Goal: Task Accomplishment & Management: Manage account settings

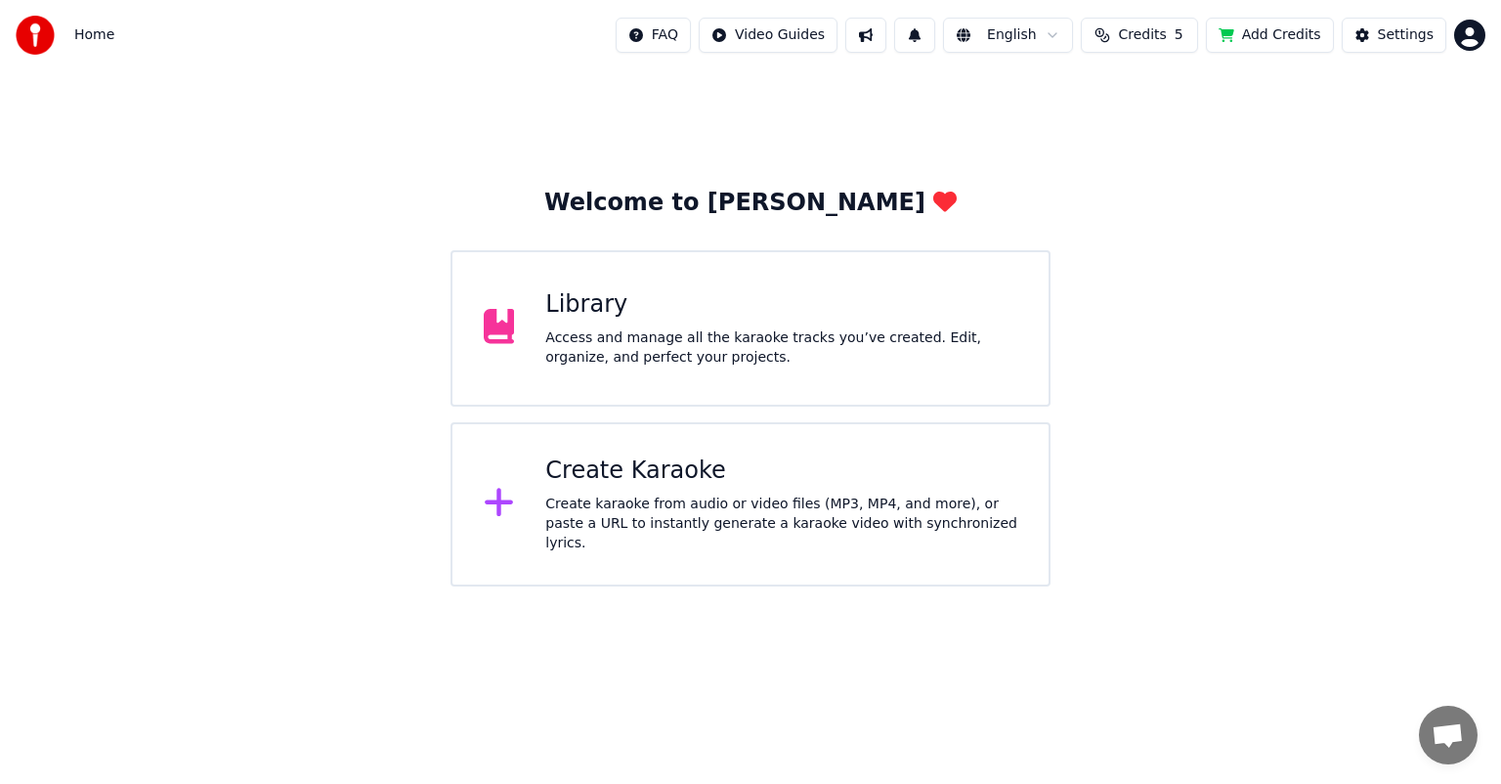
click at [672, 348] on div "Access and manage all the karaoke tracks you’ve created. Edit, organize, and pe…" at bounding box center [781, 347] width 472 height 39
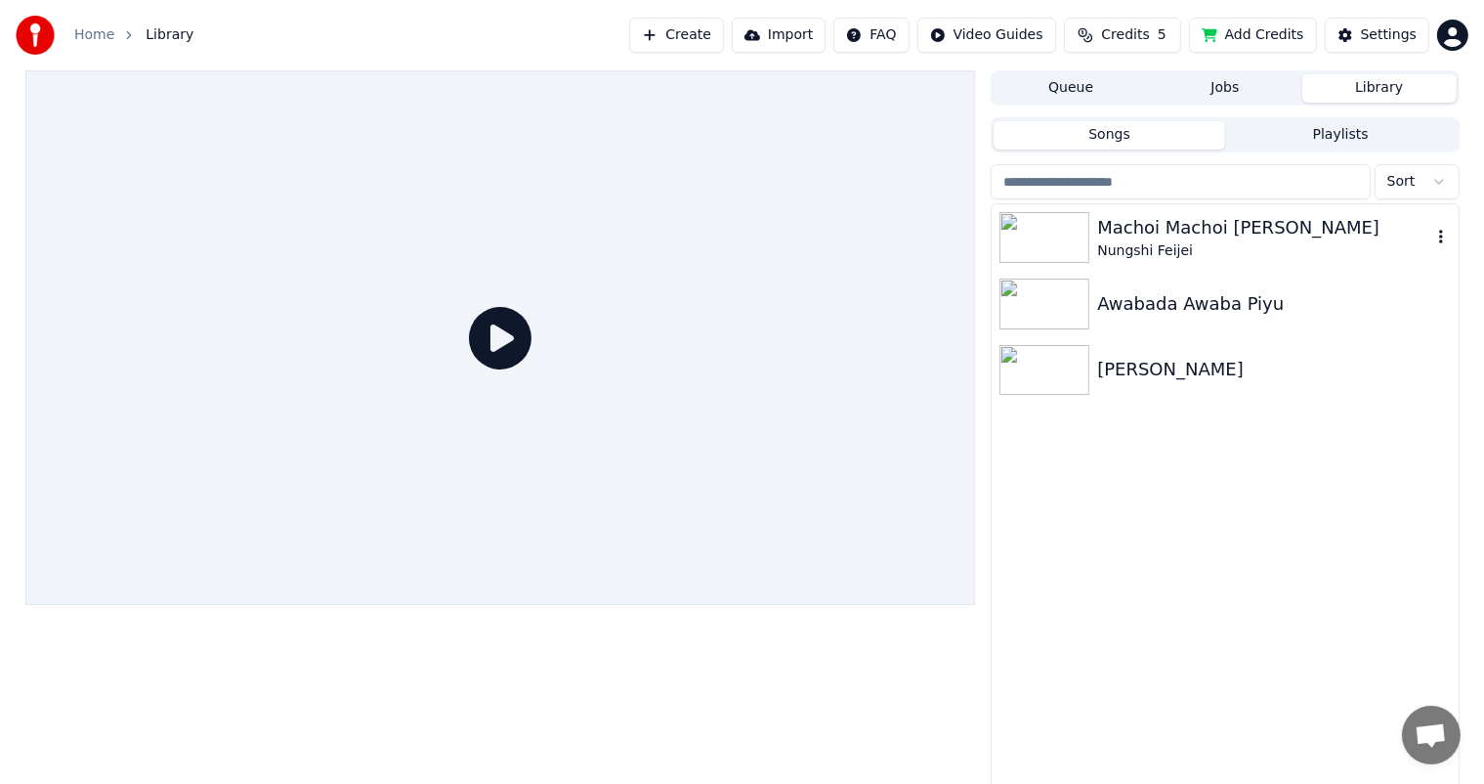
click at [1309, 238] on div "Machoi Machoi [PERSON_NAME]" at bounding box center [1263, 227] width 333 height 27
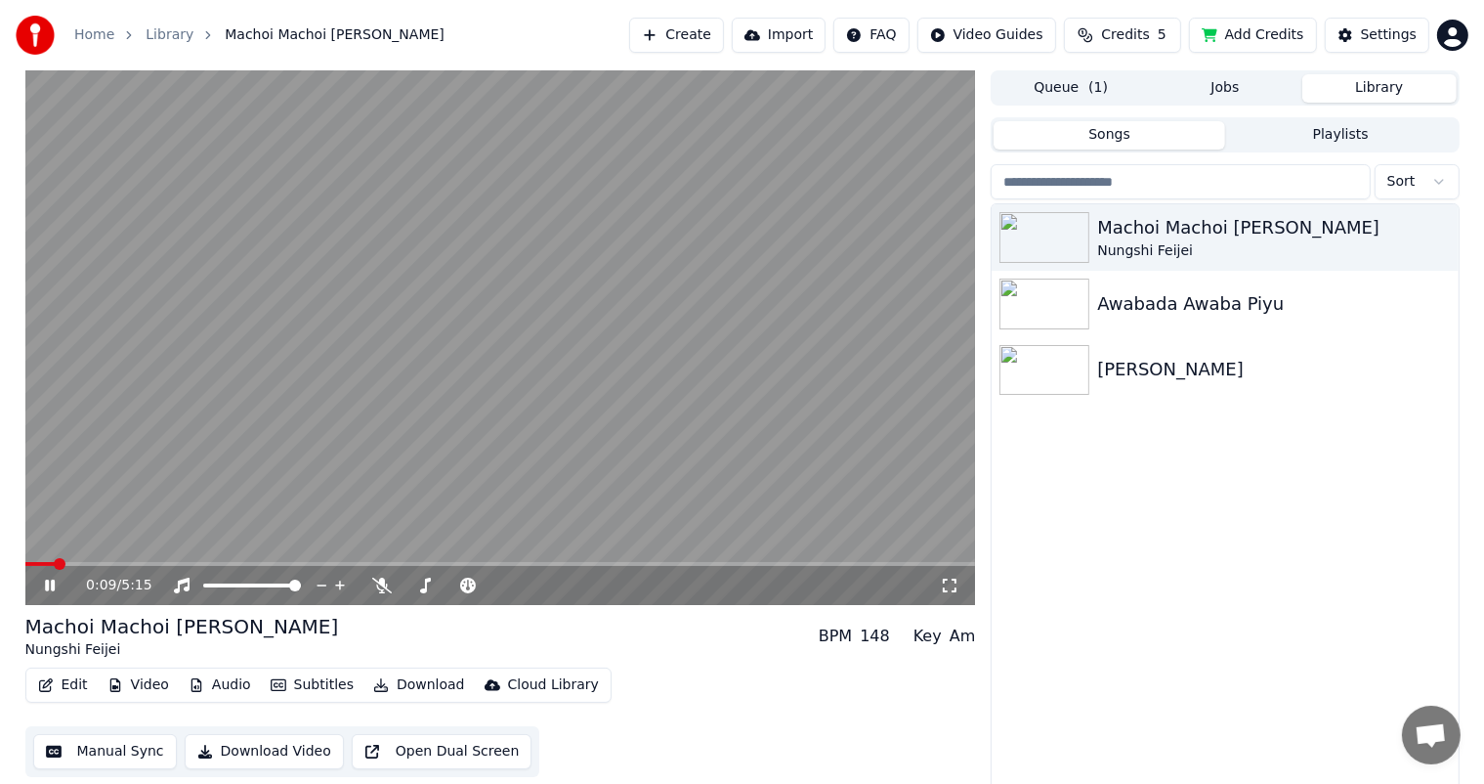
click at [103, 564] on span at bounding box center [500, 564] width 951 height 4
click at [153, 559] on video at bounding box center [500, 337] width 951 height 534
click at [162, 559] on video at bounding box center [500, 337] width 951 height 534
click at [169, 565] on span at bounding box center [500, 564] width 951 height 4
click at [379, 586] on icon at bounding box center [382, 585] width 20 height 16
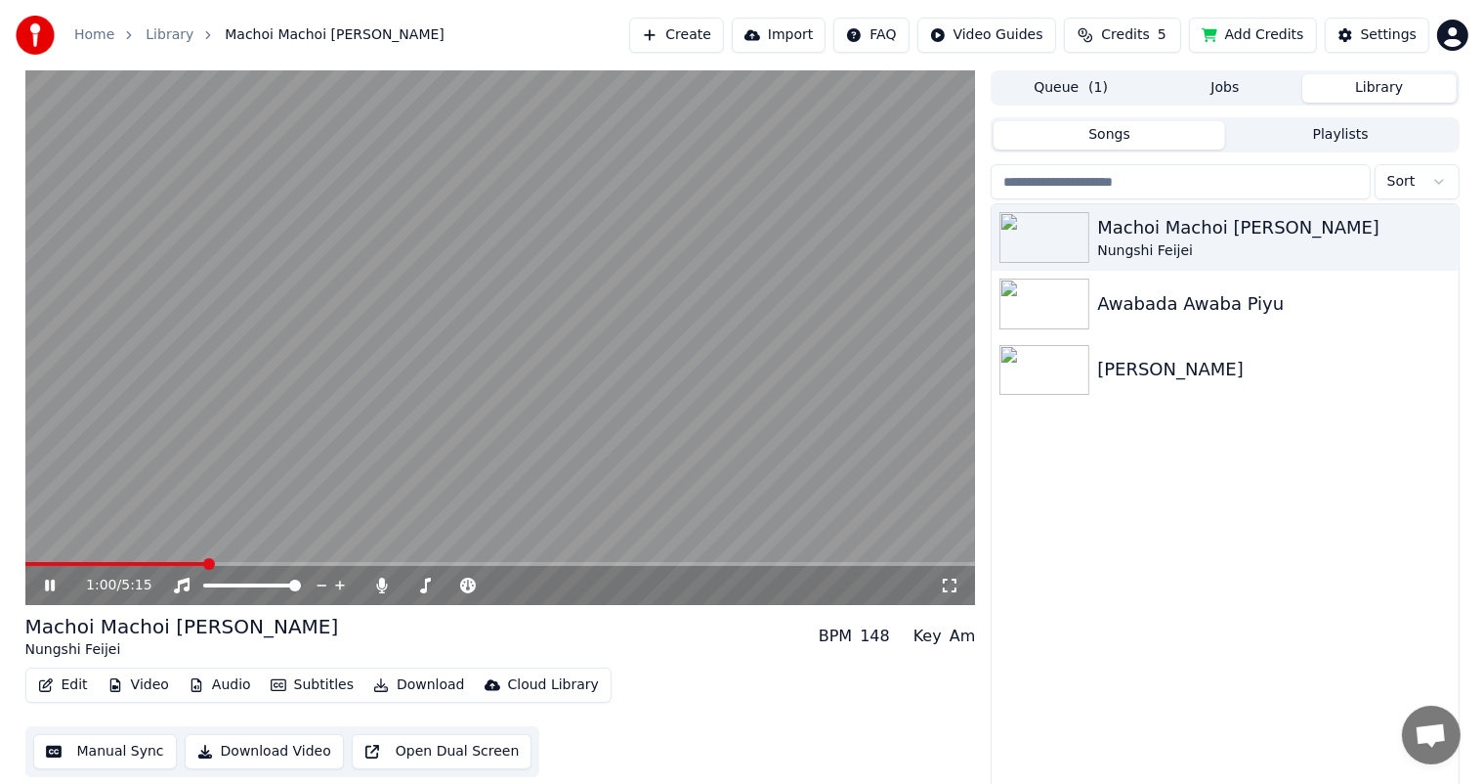
click at [204, 563] on span at bounding box center [500, 564] width 951 height 4
click at [228, 565] on span at bounding box center [500, 564] width 951 height 4
click at [384, 586] on icon at bounding box center [382, 585] width 11 height 16
click at [387, 586] on icon at bounding box center [382, 585] width 20 height 16
click at [43, 579] on icon at bounding box center [64, 585] width 46 height 16
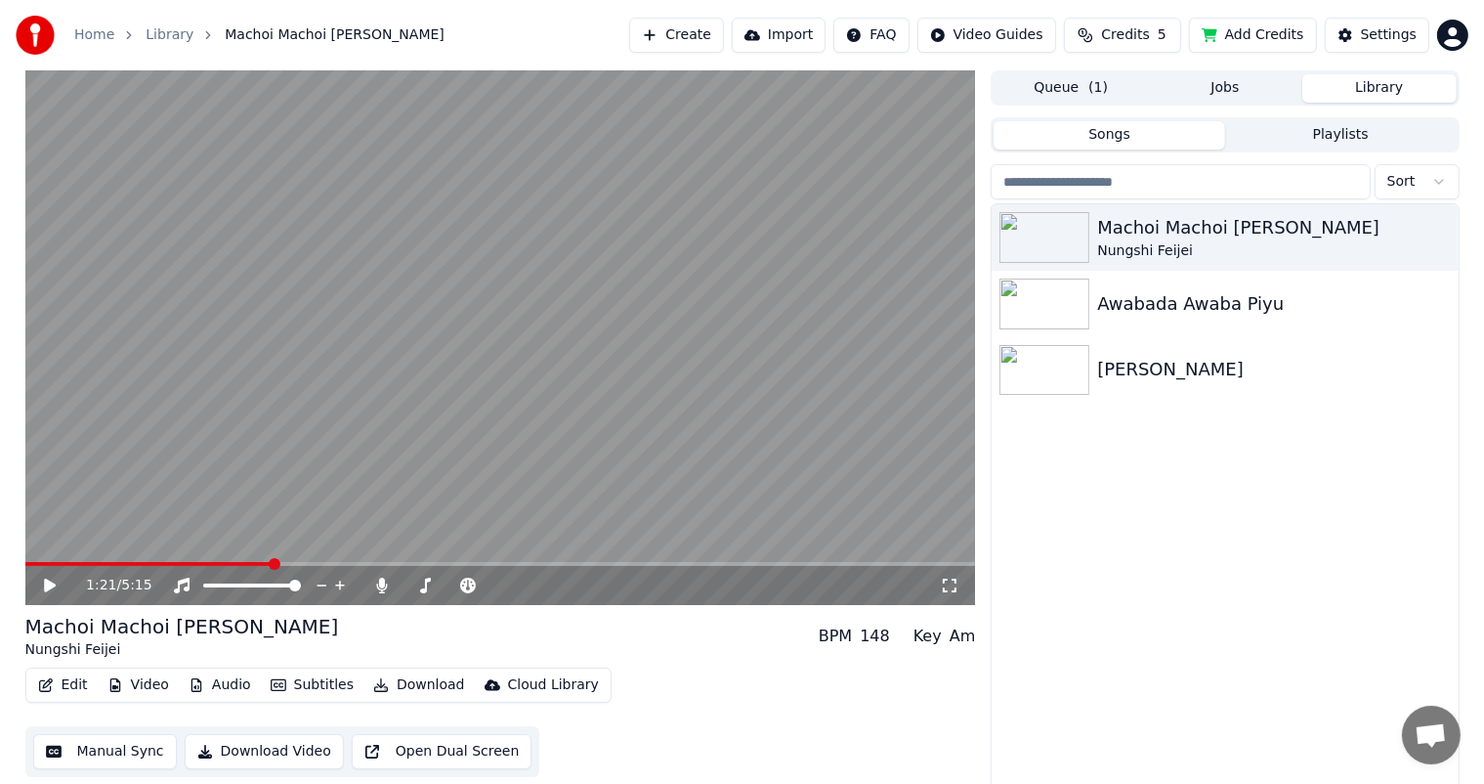
click at [75, 680] on button "Edit" at bounding box center [62, 684] width 65 height 27
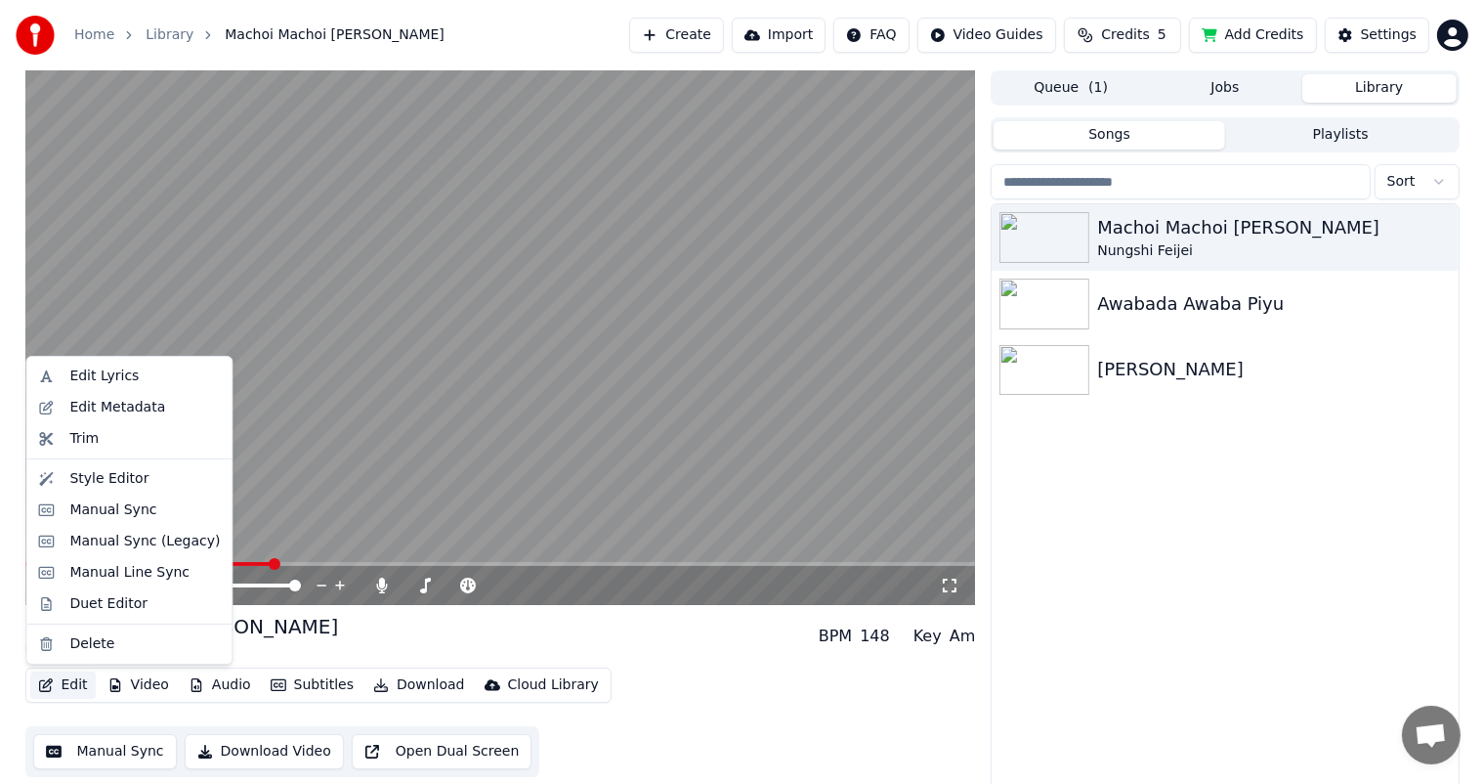
click at [746, 698] on div "Edit Video Audio Subtitles Download Cloud Library Manual Sync Download Video Op…" at bounding box center [500, 721] width 951 height 109
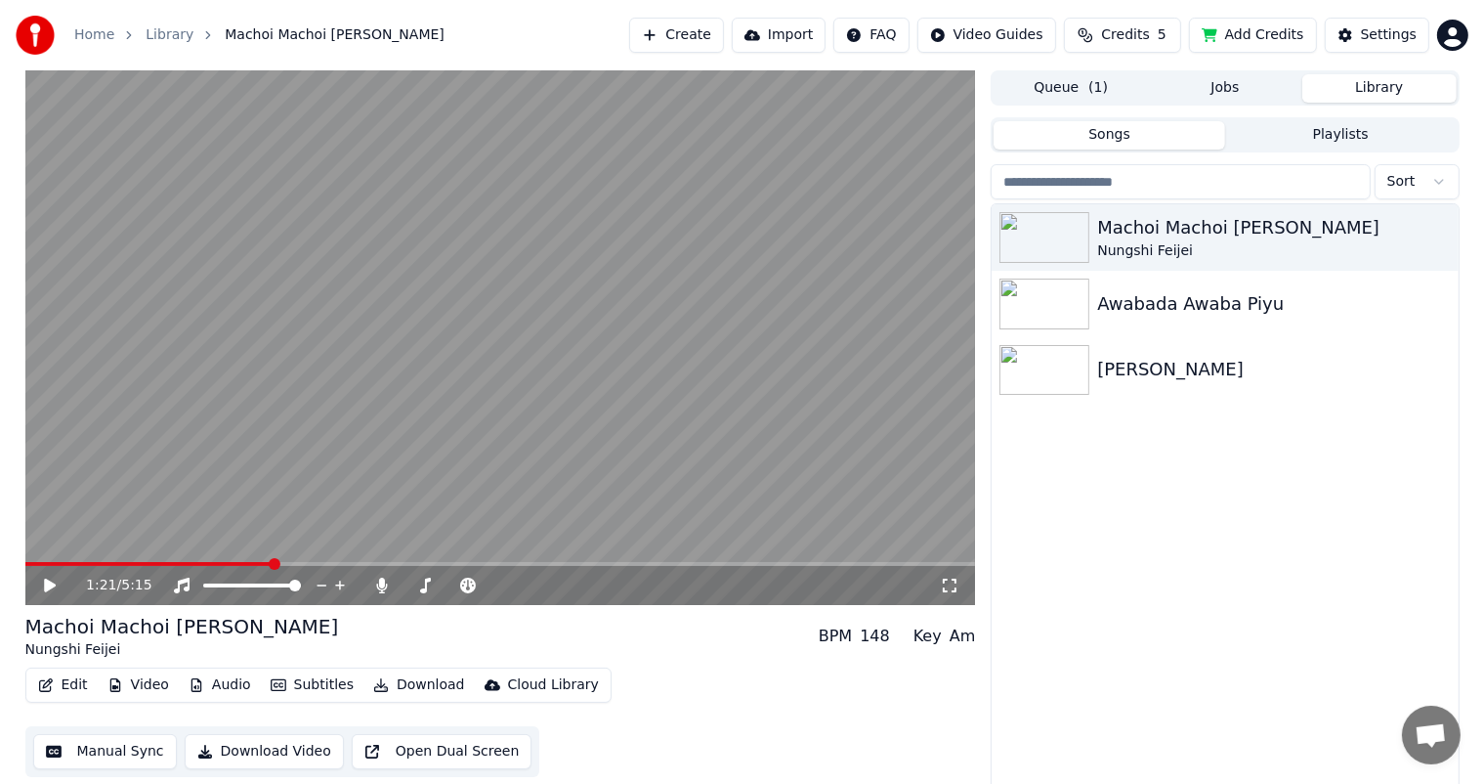
click at [45, 582] on icon at bounding box center [50, 585] width 12 height 14
click at [128, 563] on span at bounding box center [76, 564] width 103 height 4
click at [165, 563] on div "Instrumental Instrumental" at bounding box center [187, 554] width 99 height 27
click at [202, 563] on span at bounding box center [500, 564] width 951 height 4
click at [228, 563] on span at bounding box center [500, 564] width 951 height 4
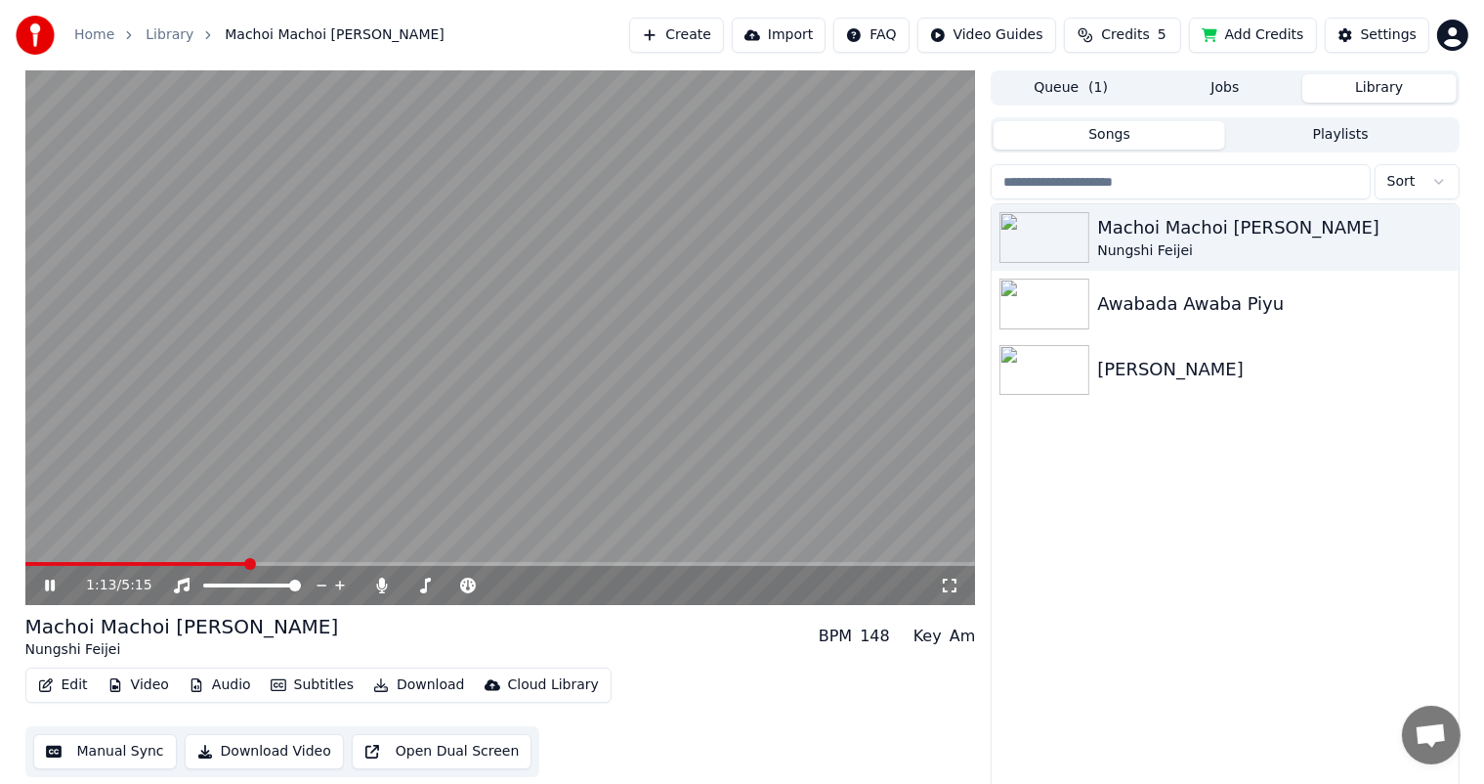
click at [47, 588] on icon at bounding box center [50, 585] width 10 height 12
click at [138, 685] on button "Video" at bounding box center [138, 684] width 77 height 27
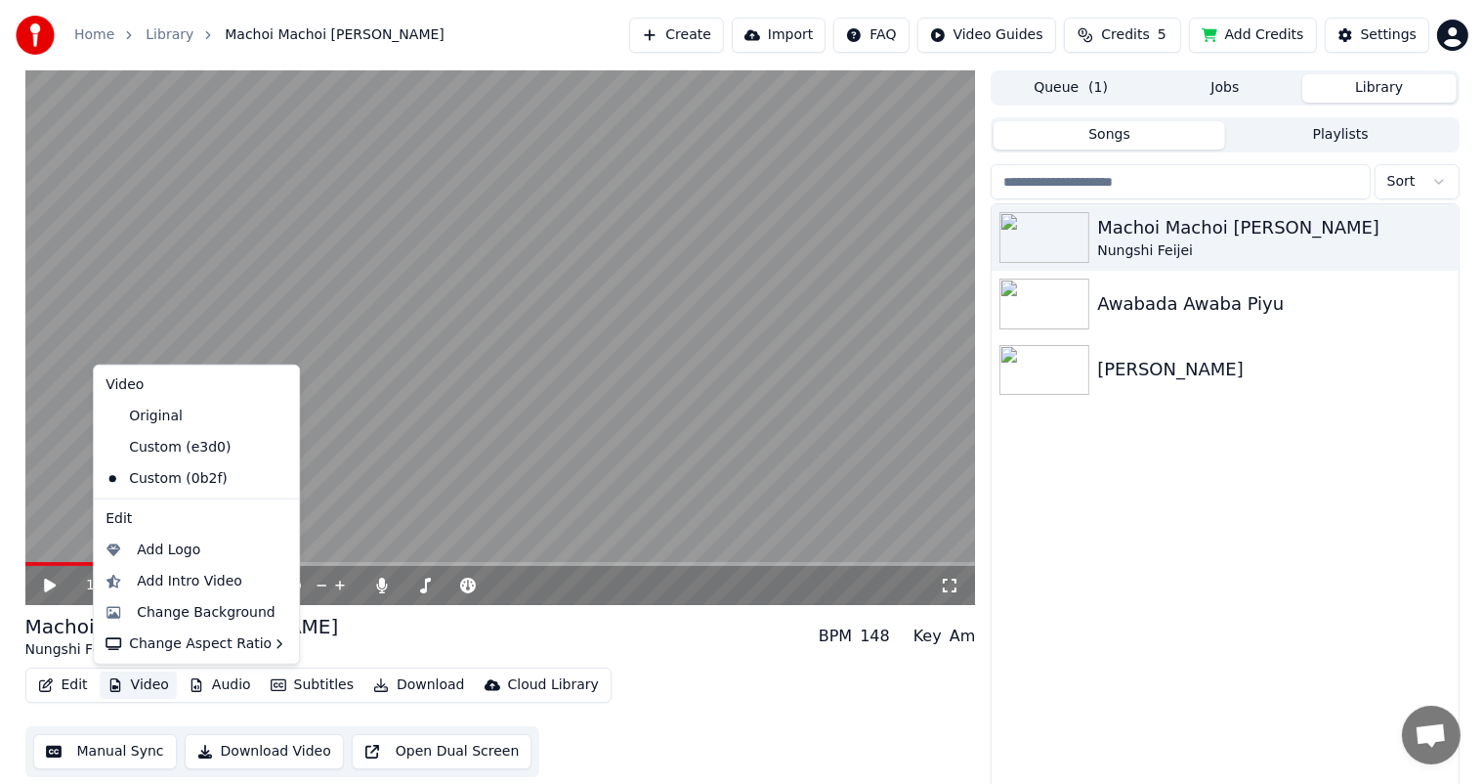
click at [131, 685] on button "Video" at bounding box center [138, 684] width 77 height 27
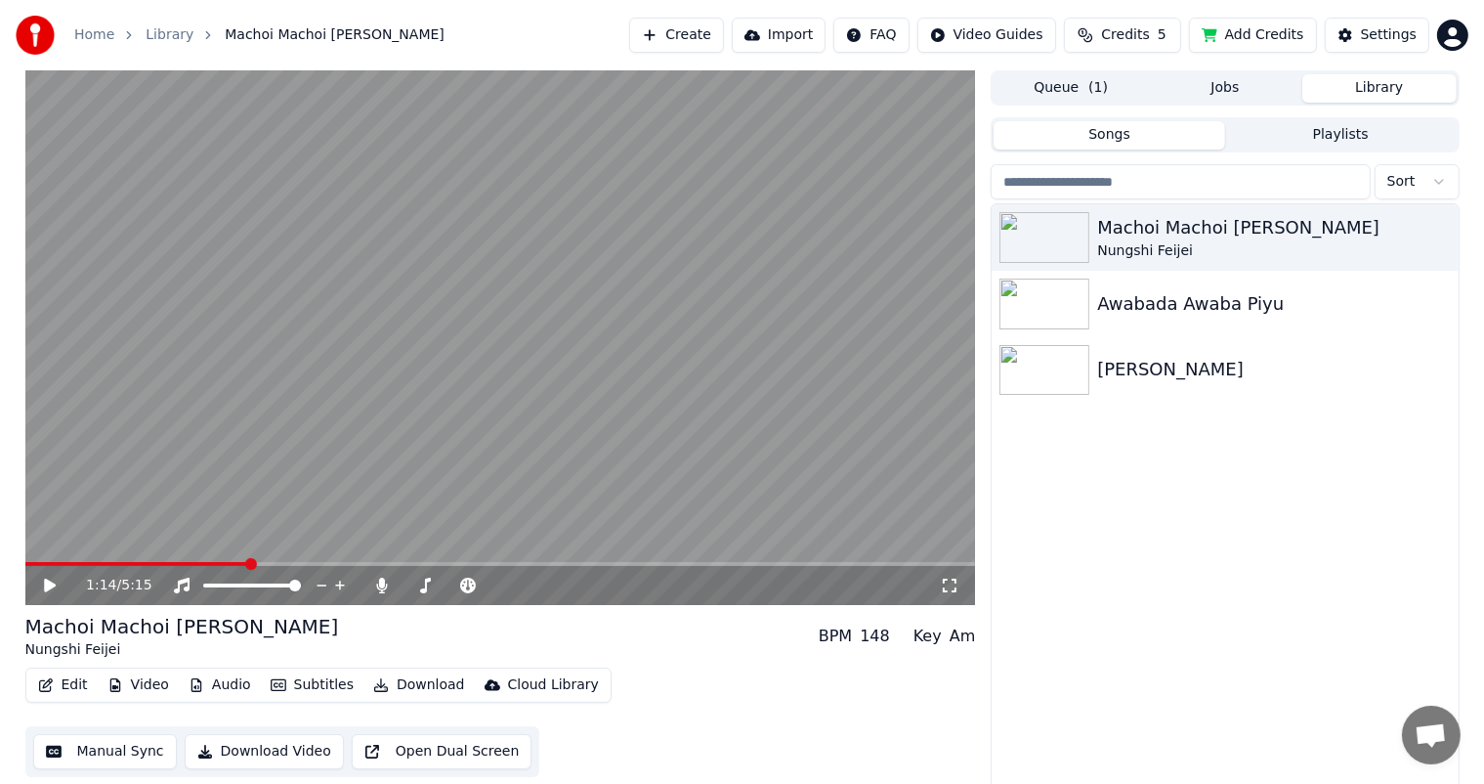
click at [131, 685] on button "Video" at bounding box center [138, 684] width 77 height 27
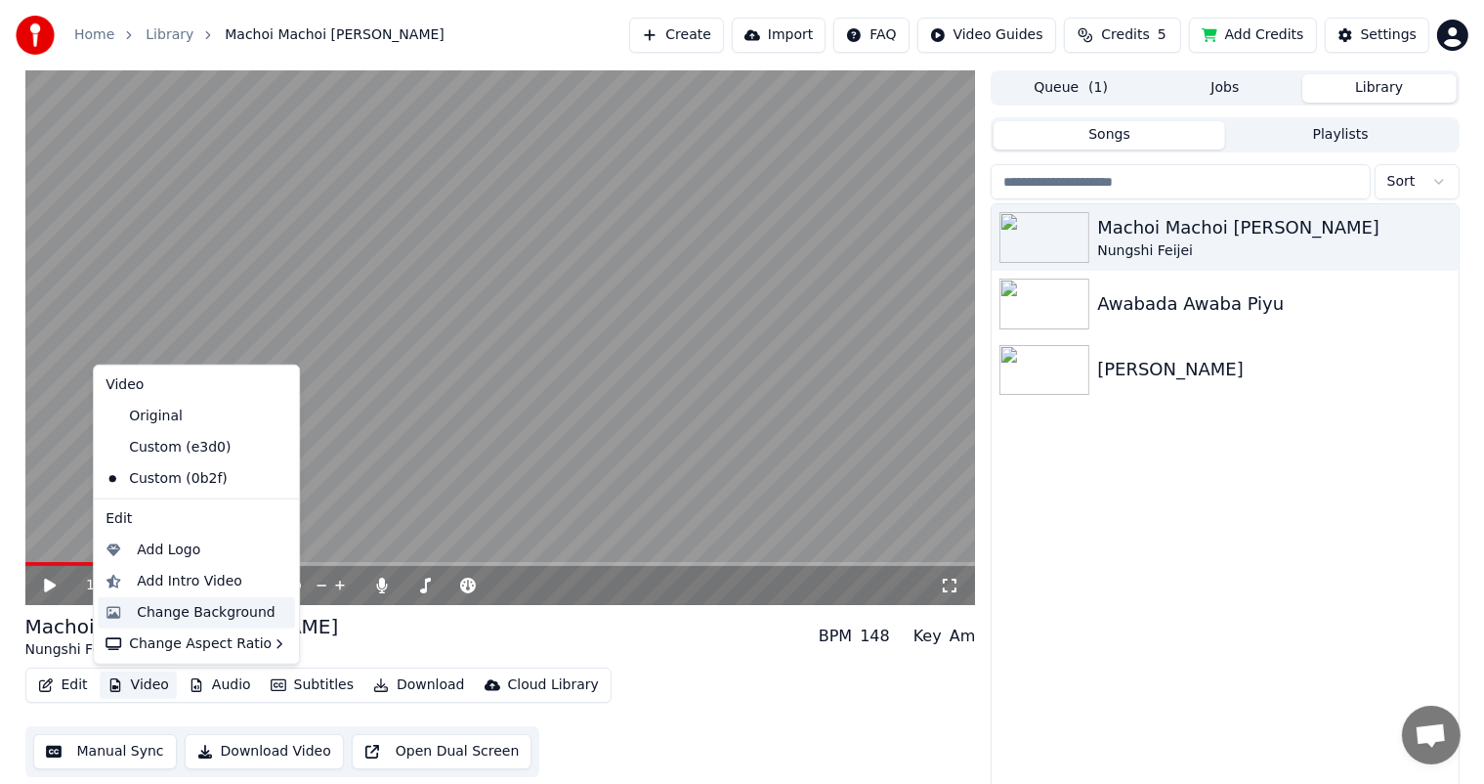
click at [176, 610] on div "Change Background" at bounding box center [206, 613] width 139 height 20
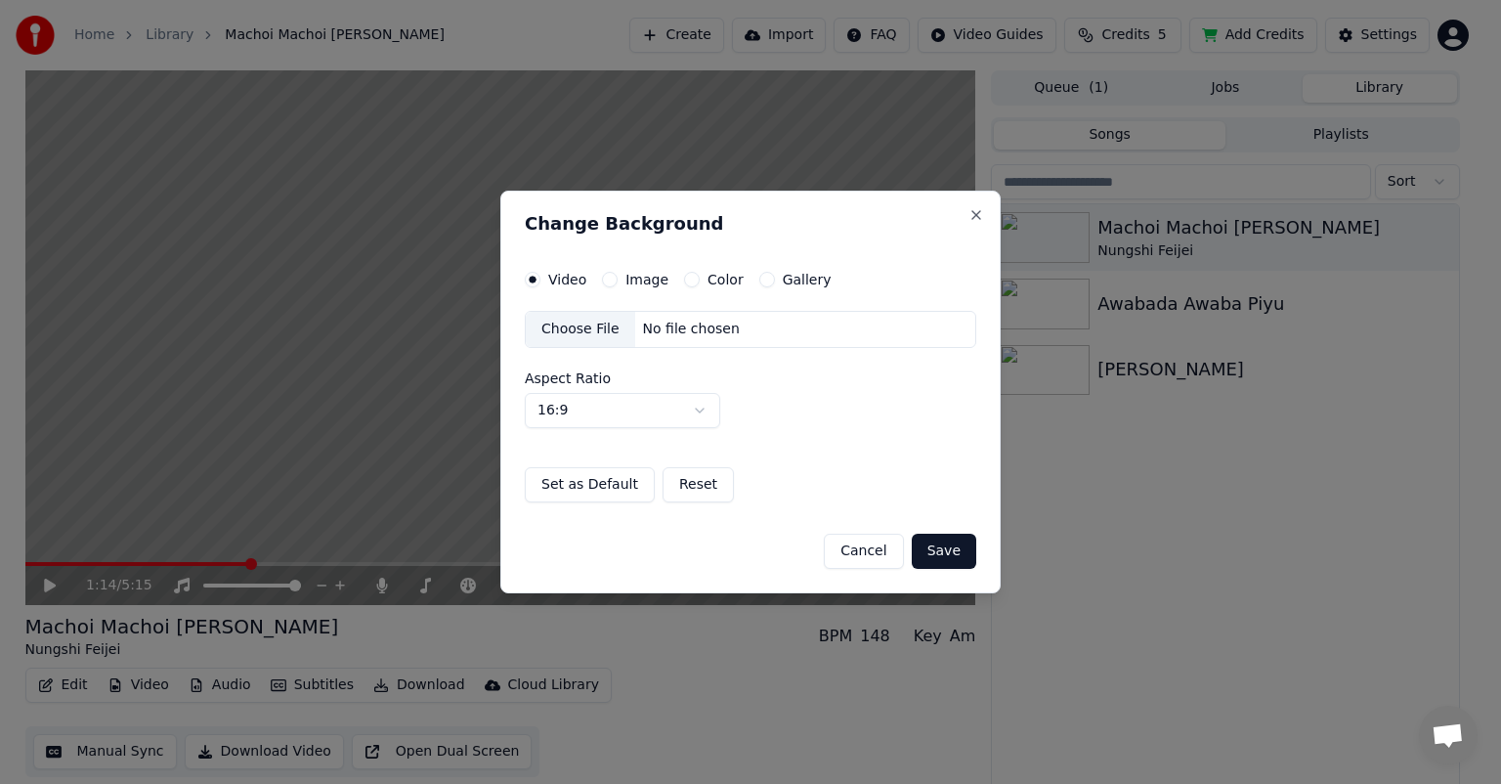
click at [630, 281] on label "Image" at bounding box center [646, 280] width 43 height 14
click at [617, 281] on button "Image" at bounding box center [610, 280] width 16 height 16
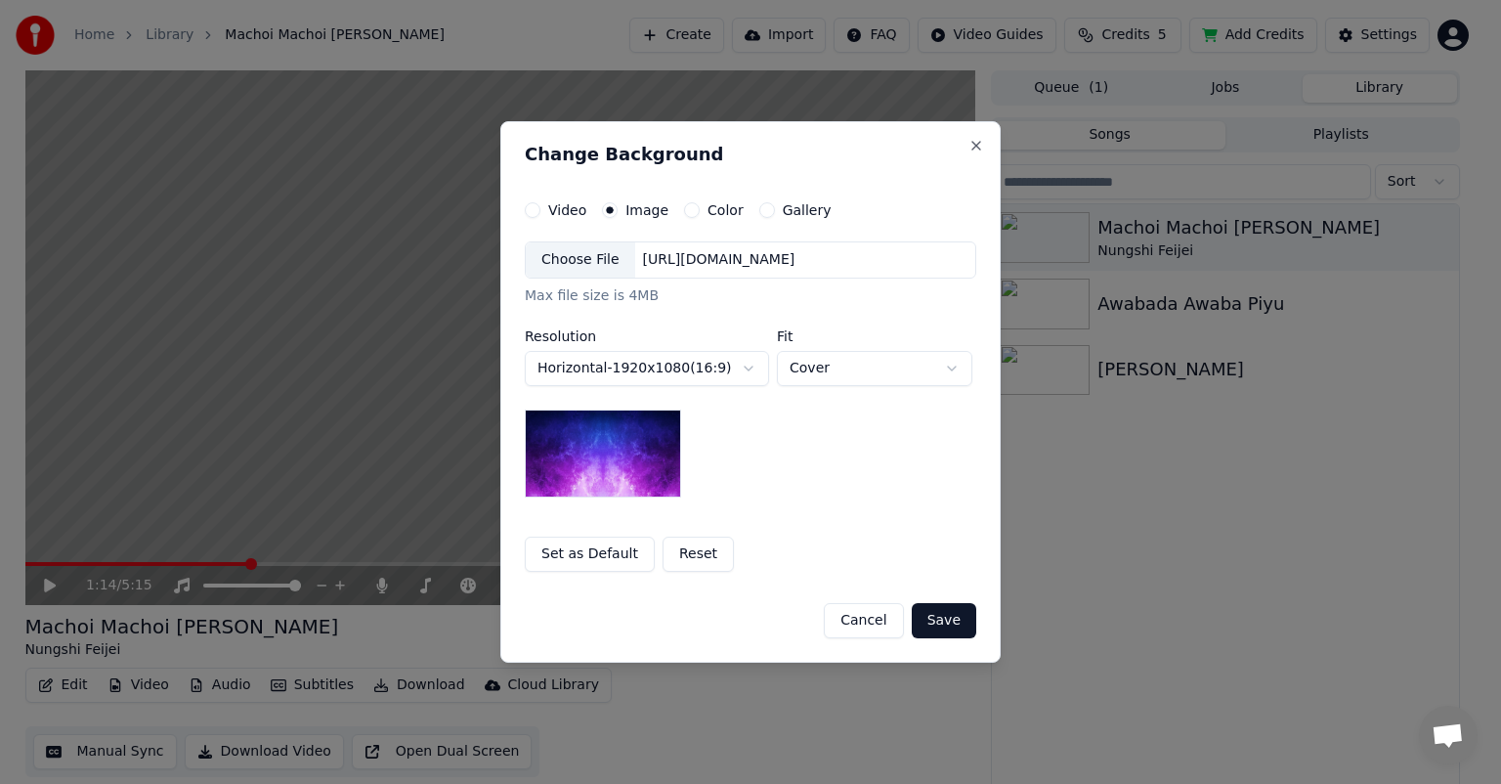
click at [587, 258] on div "Choose File" at bounding box center [580, 259] width 109 height 35
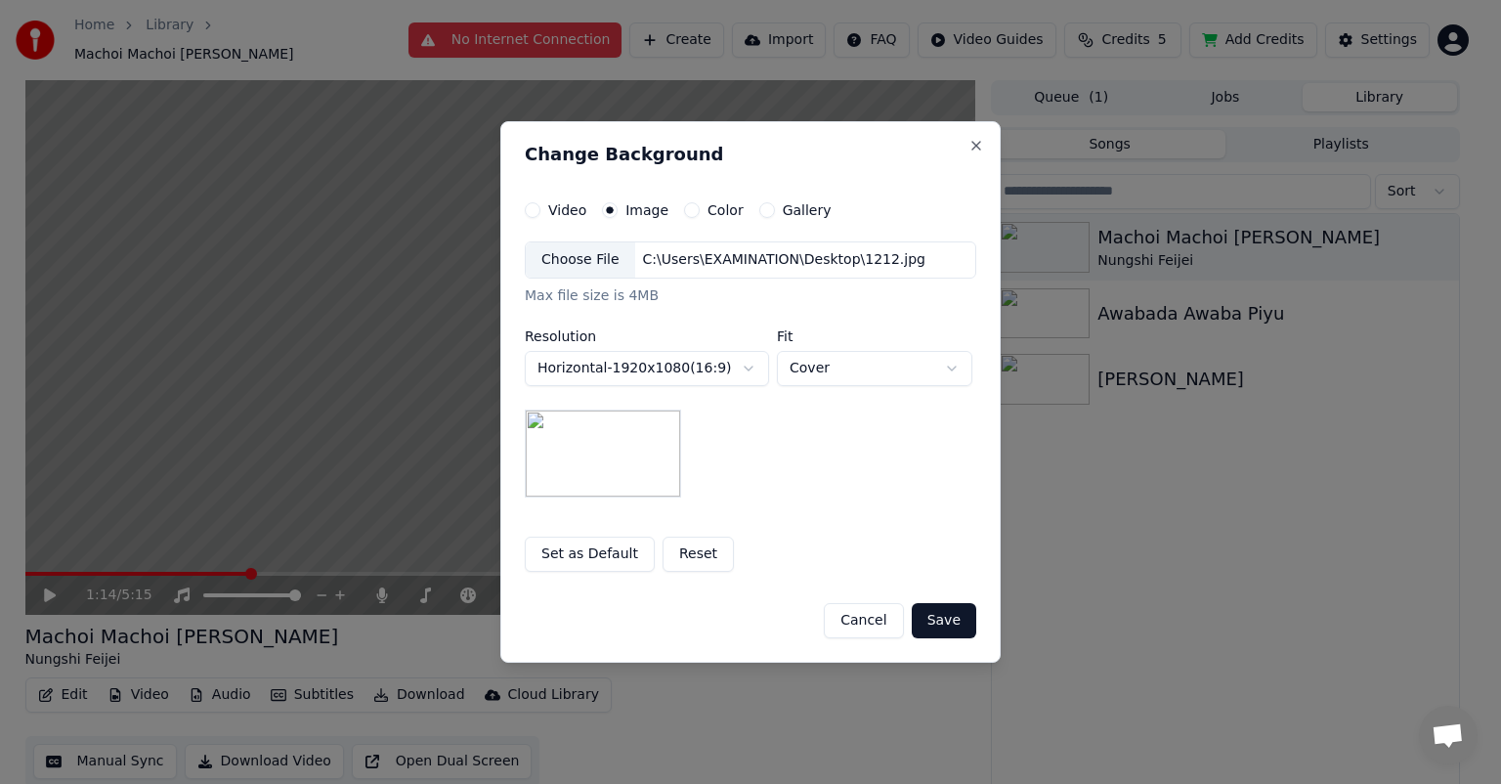
click at [944, 621] on button "Save" at bounding box center [944, 620] width 64 height 35
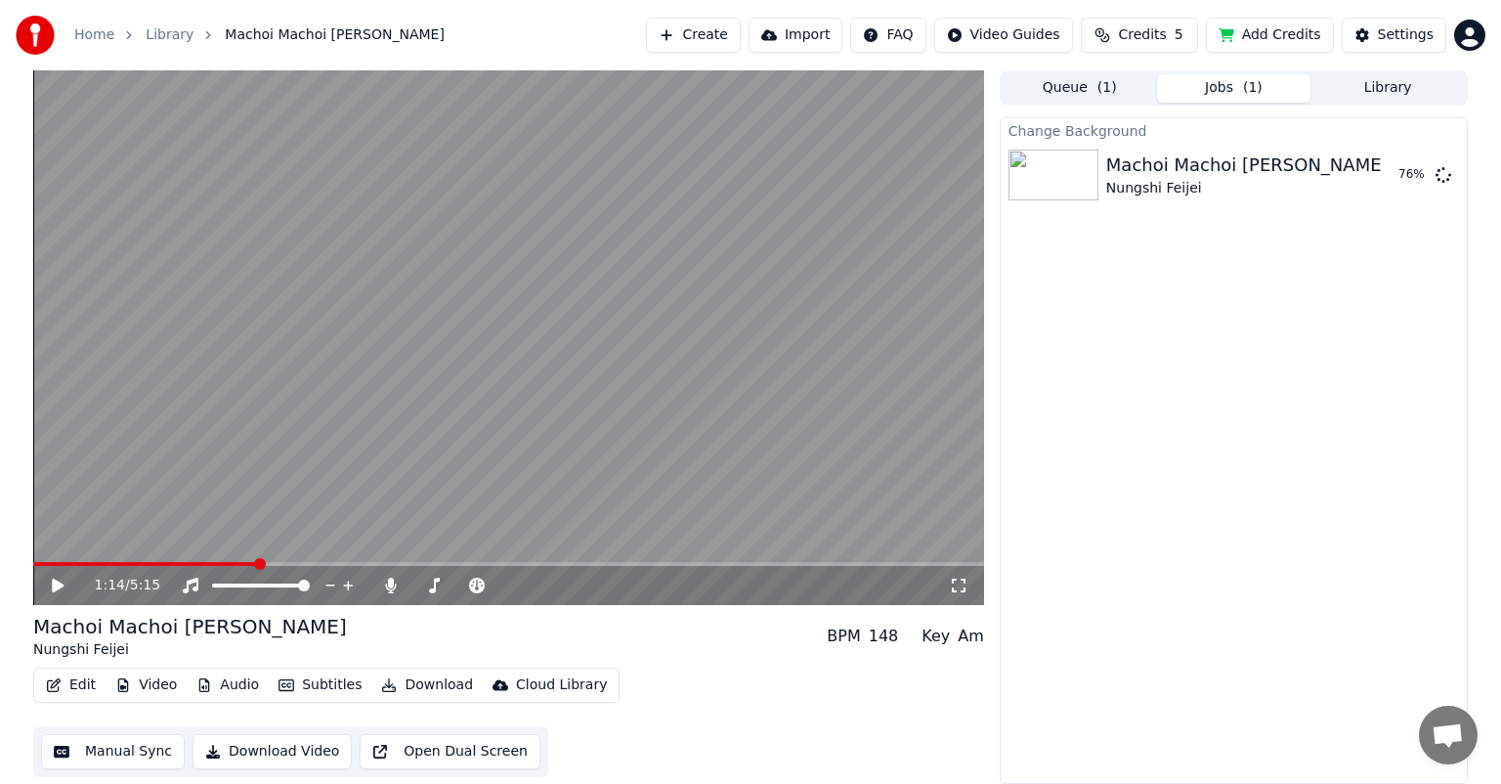
click at [1470, 33] on html "Home Library Machoi Machoi [PERSON_NAME] • Nungshi Feijei Create Import FAQ Vid…" at bounding box center [750, 392] width 1501 height 784
click at [1474, 24] on html "Home Library Machoi Machoi [PERSON_NAME] • Nungshi Feijei Create Import FAQ Vid…" at bounding box center [750, 392] width 1501 height 784
click at [1469, 31] on html "Home Library Machoi Machoi [PERSON_NAME] • Nungshi Feijei Create Import FAQ Vid…" at bounding box center [750, 392] width 1501 height 784
click at [1485, 35] on html "Home Library Machoi Machoi [PERSON_NAME] • Nungshi Feijei Create Import FAQ Vid…" at bounding box center [750, 392] width 1501 height 784
click at [1466, 39] on html "Home Library Machoi Machoi [PERSON_NAME] • Nungshi Feijei Create Import FAQ Vid…" at bounding box center [750, 392] width 1501 height 784
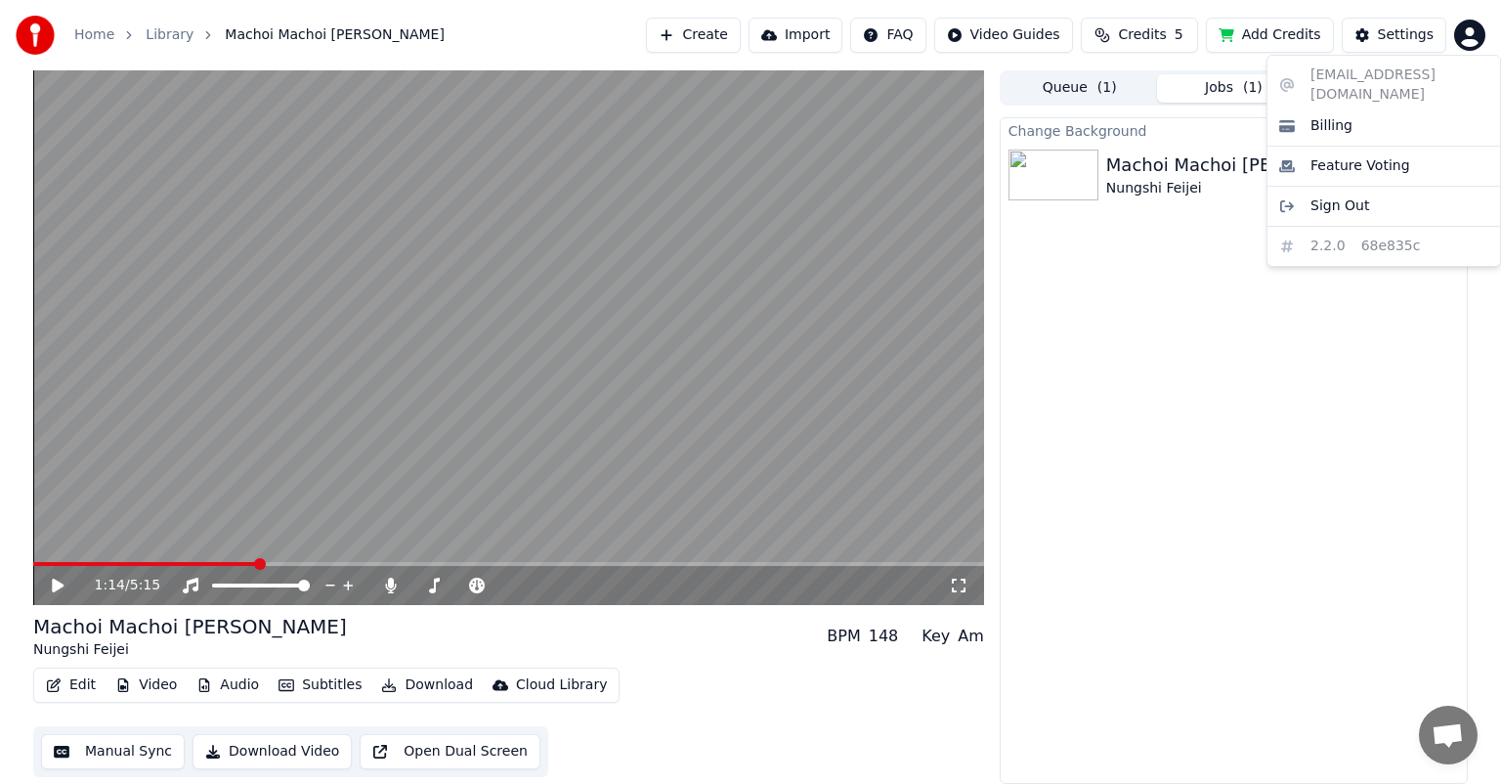
click at [1464, 31] on html "Home Library Machoi Machoi [PERSON_NAME] • Nungshi Feijei Create Import FAQ Vid…" at bounding box center [750, 392] width 1501 height 784
click at [1393, 176] on button "Play" at bounding box center [1397, 174] width 62 height 35
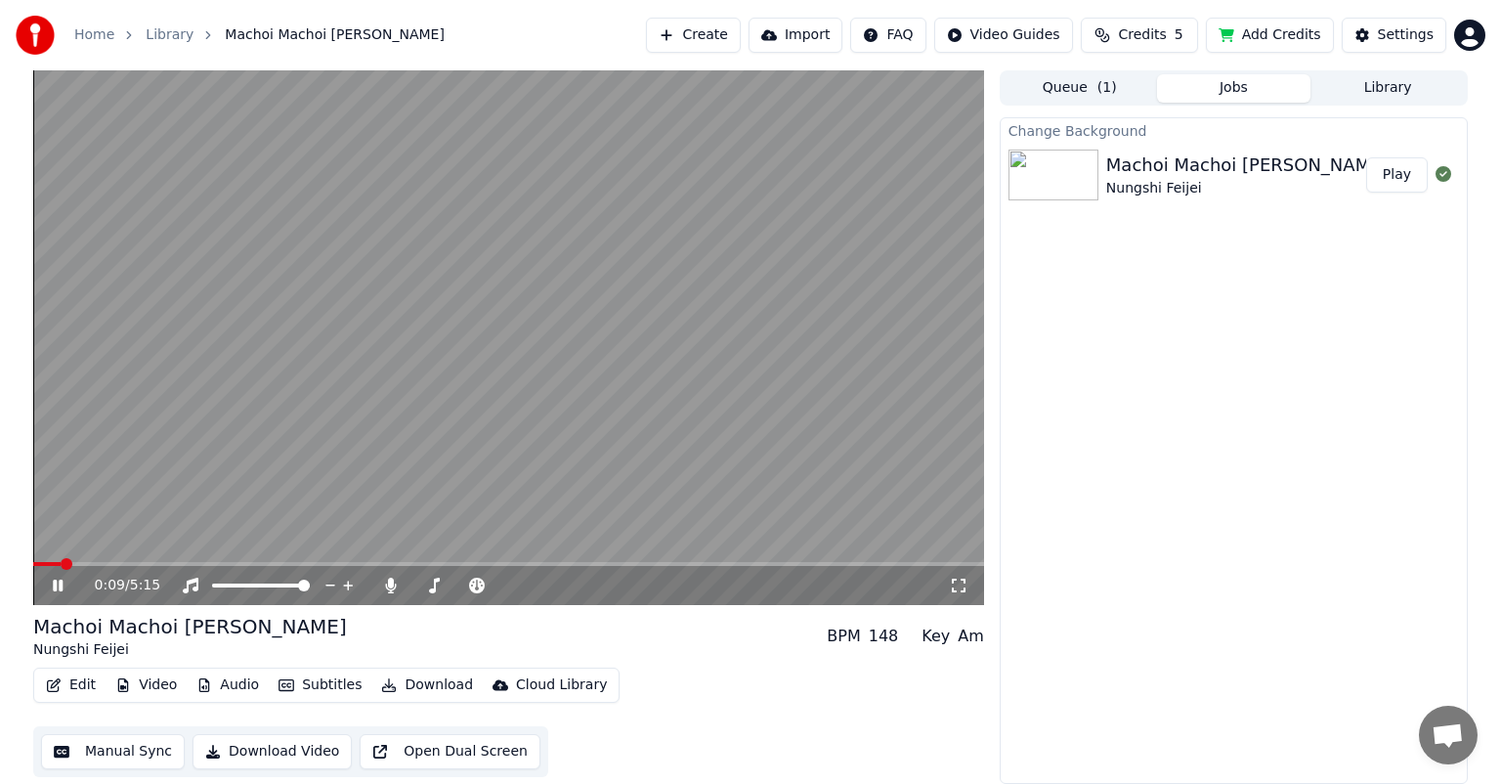
click at [52, 583] on icon at bounding box center [72, 585] width 46 height 16
click at [420, 688] on button "Download" at bounding box center [426, 684] width 107 height 27
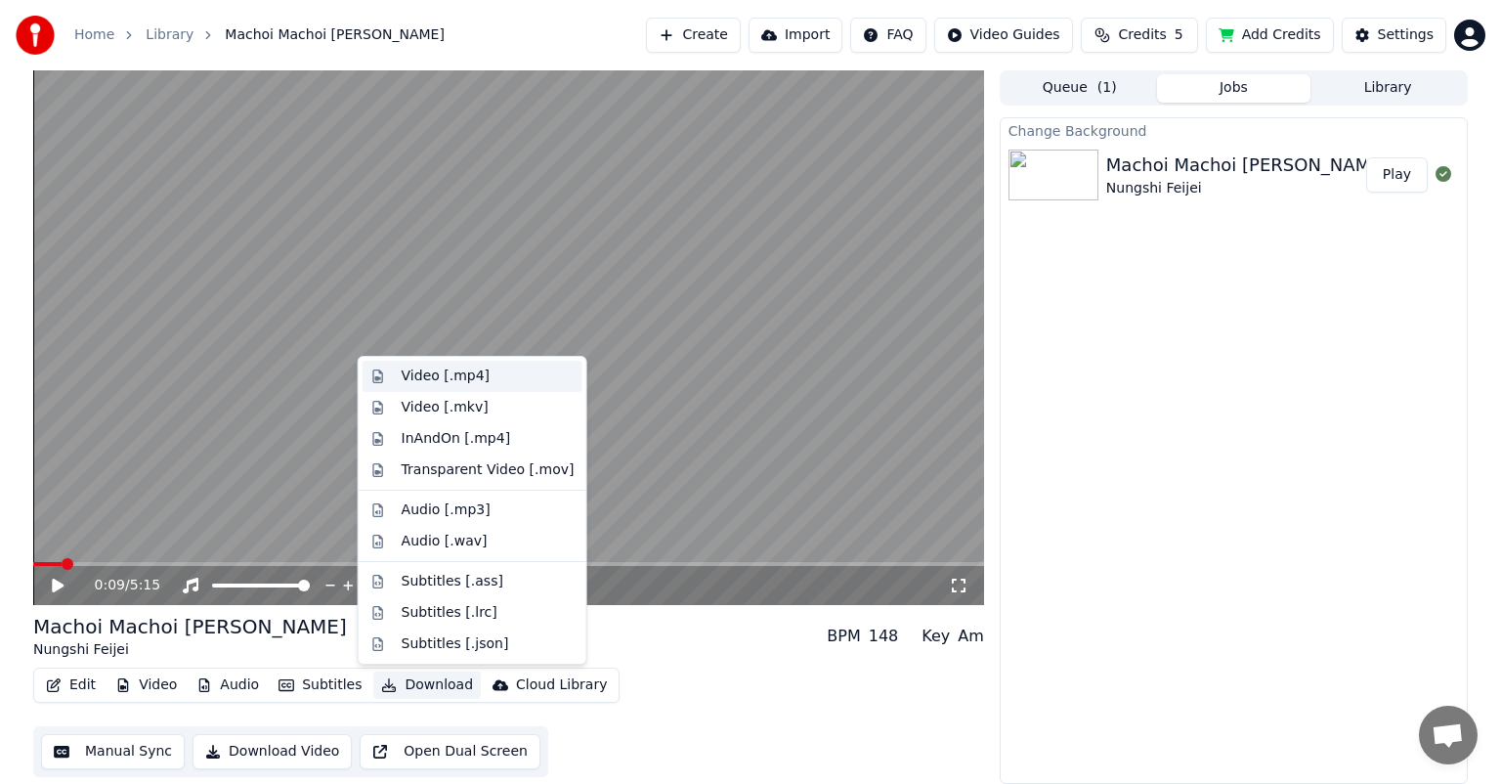
click at [435, 381] on div "Video [.mp4]" at bounding box center [446, 376] width 88 height 20
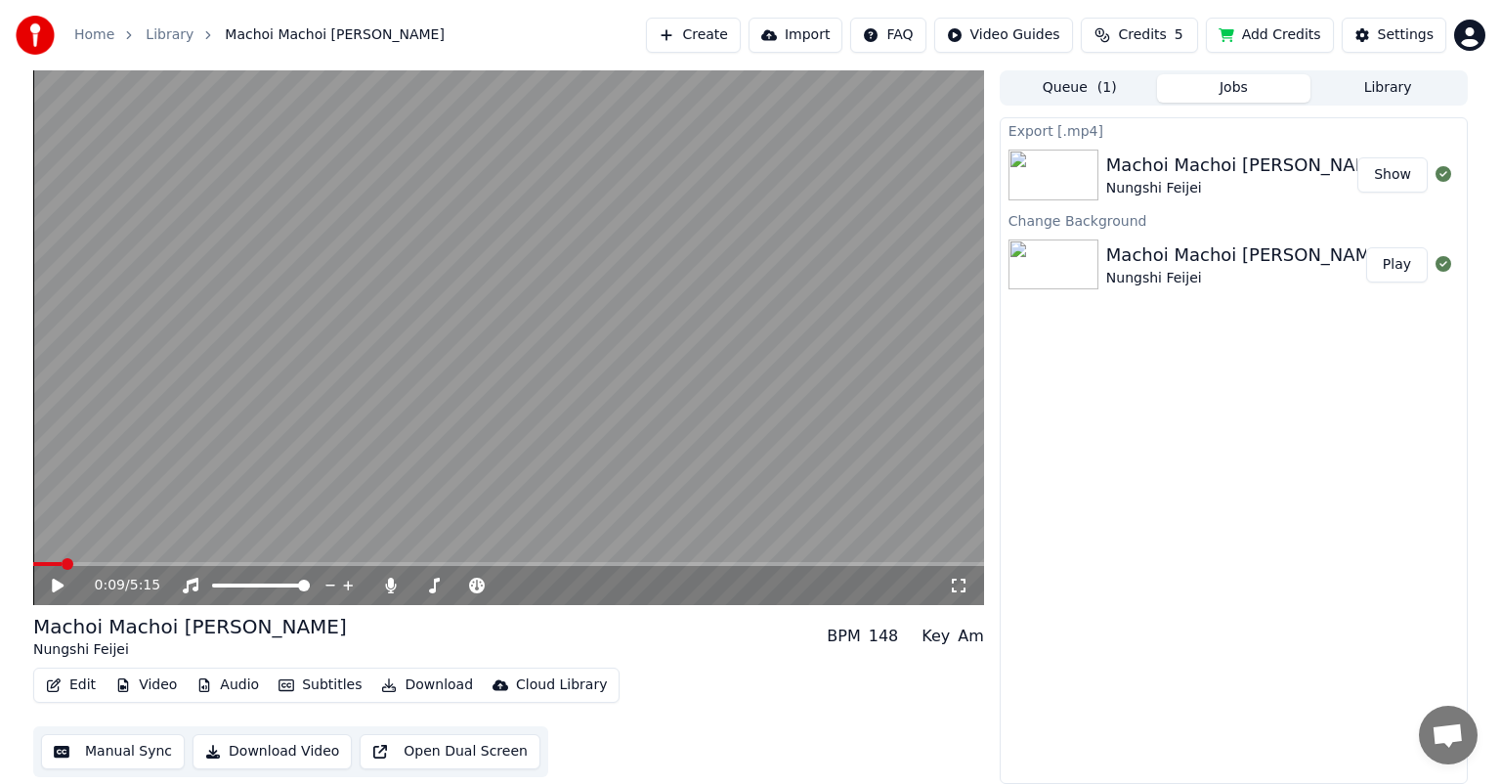
click at [1400, 172] on button "Show" at bounding box center [1392, 174] width 70 height 35
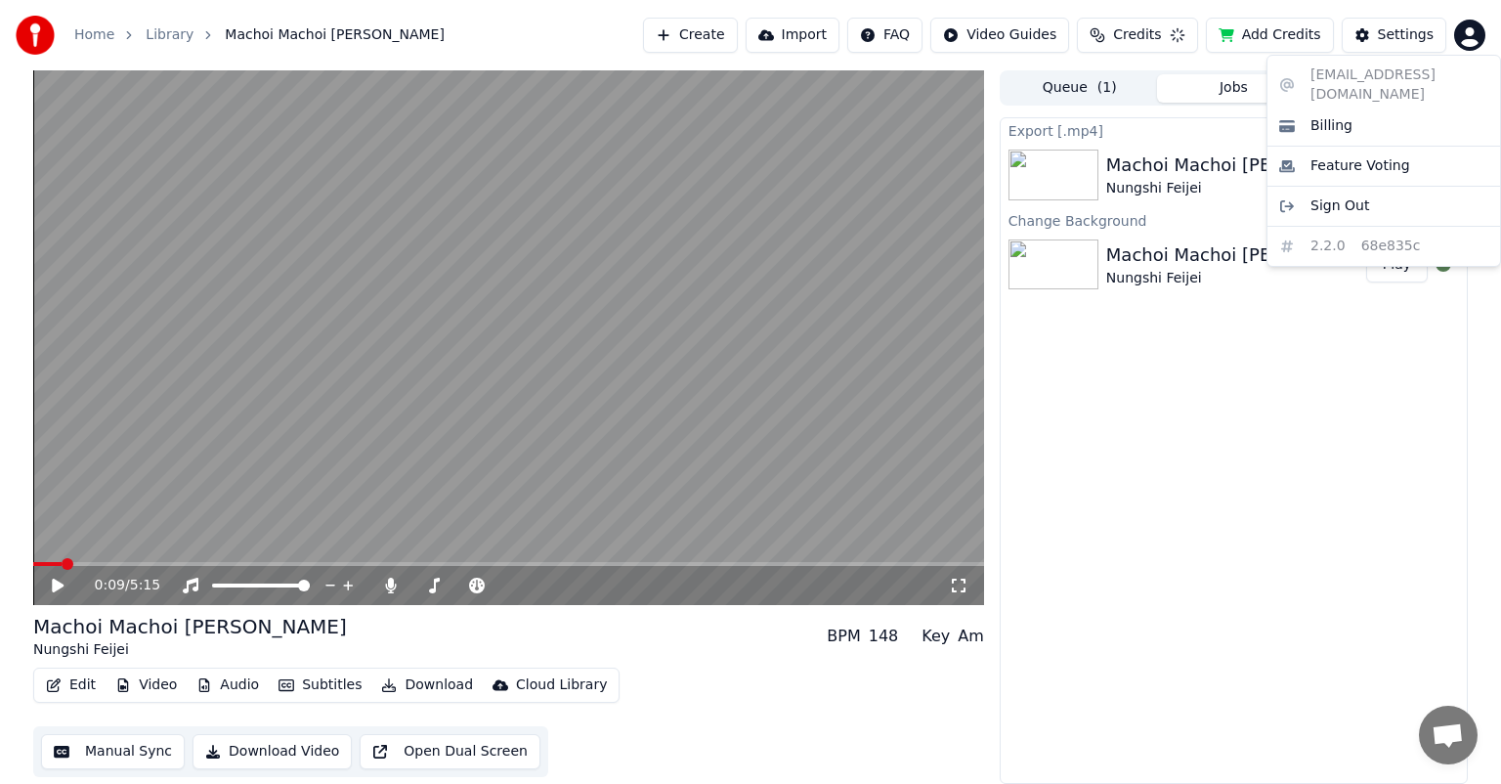
click at [1475, 45] on html "Home Library Machoi Machoi [PERSON_NAME] • Nungshi Feijei Create Import FAQ Vid…" at bounding box center [750, 392] width 1501 height 784
click at [1400, 193] on div "Sign Out" at bounding box center [1383, 206] width 225 height 31
click at [1467, 39] on html "Home Library Machoi Machoi [PERSON_NAME] • Nungshi Feijei Create Import FAQ Vid…" at bounding box center [750, 392] width 1501 height 784
click at [1311, 196] on span "Sign Out" at bounding box center [1339, 206] width 59 height 20
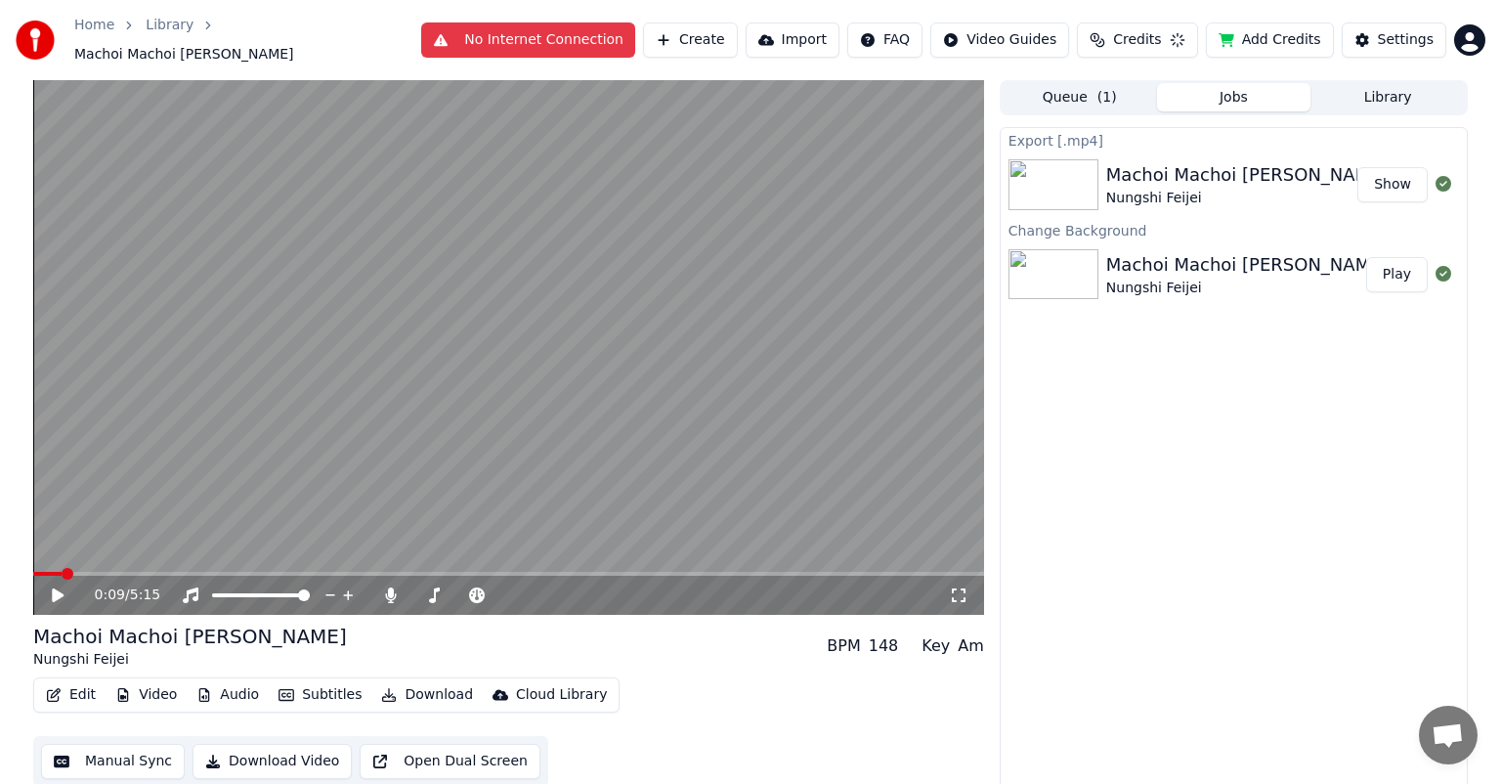
click at [1448, 37] on html "Home Library Machoi Machoi [PERSON_NAME] • Nungshi Feijei No Internet Connectio…" at bounding box center [750, 392] width 1501 height 784
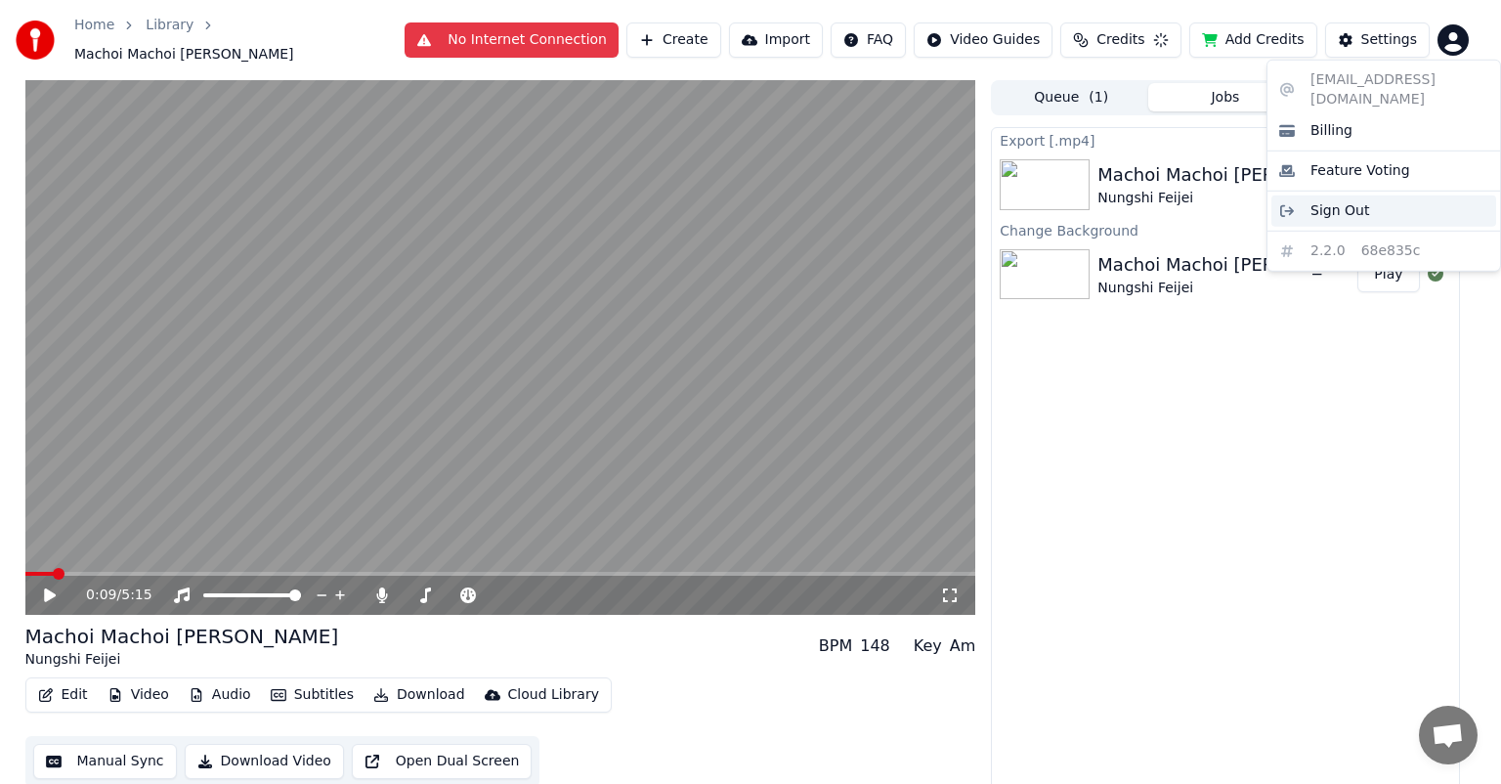
click at [1333, 201] on span "Sign Out" at bounding box center [1339, 211] width 59 height 20
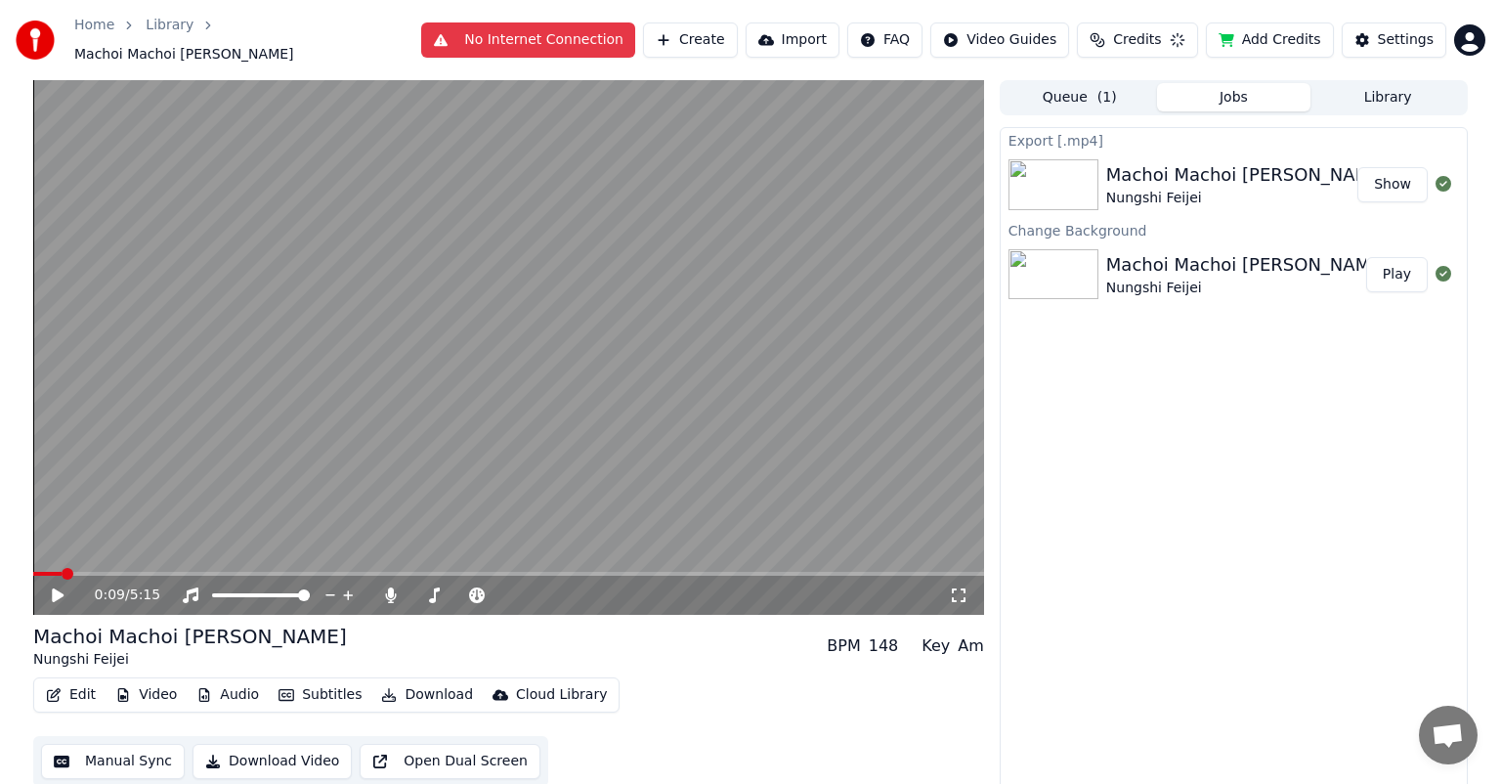
click at [1451, 35] on html "Home Library Machoi Machoi [PERSON_NAME] • Nungshi Feijei No Internet Connectio…" at bounding box center [750, 392] width 1501 height 784
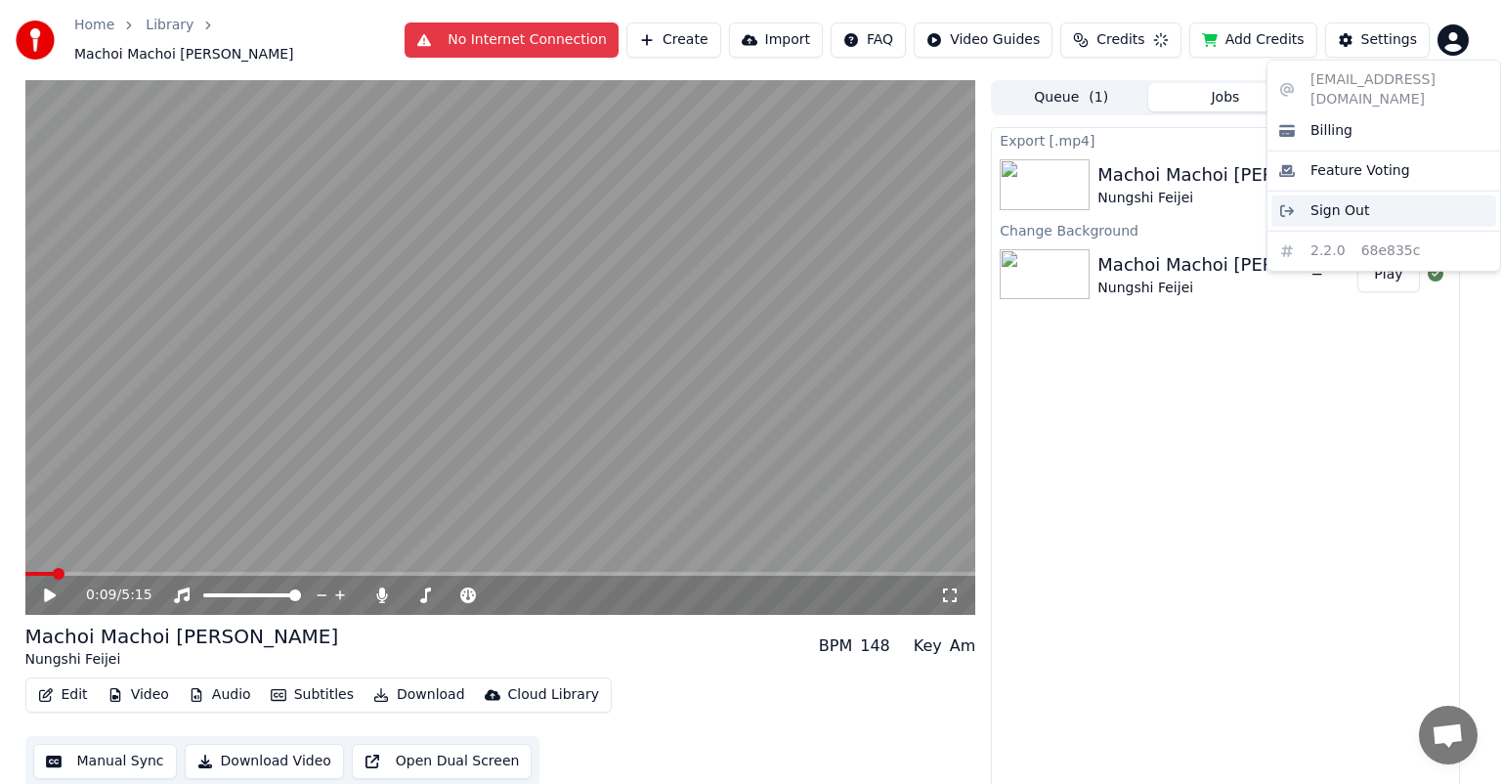
click at [1334, 201] on span "Sign Out" at bounding box center [1339, 211] width 59 height 20
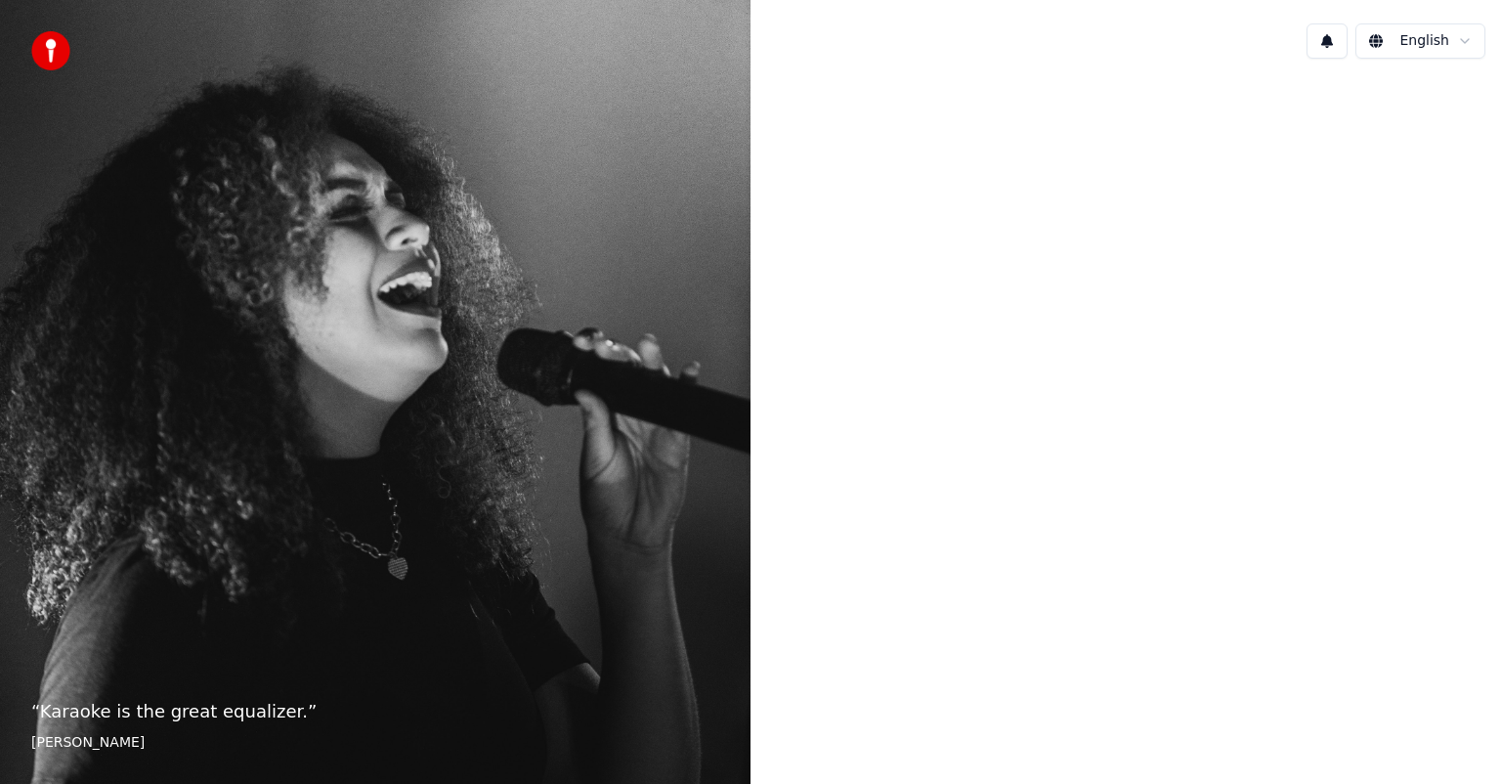
click at [1338, 45] on button at bounding box center [1326, 40] width 41 height 35
click at [1232, 183] on div at bounding box center [1125, 389] width 750 height 631
drag, startPoint x: 1223, startPoint y: 395, endPoint x: 1092, endPoint y: 483, distance: 157.7
click at [1092, 483] on div at bounding box center [1125, 389] width 750 height 631
click at [1016, 472] on div at bounding box center [1125, 389] width 750 height 631
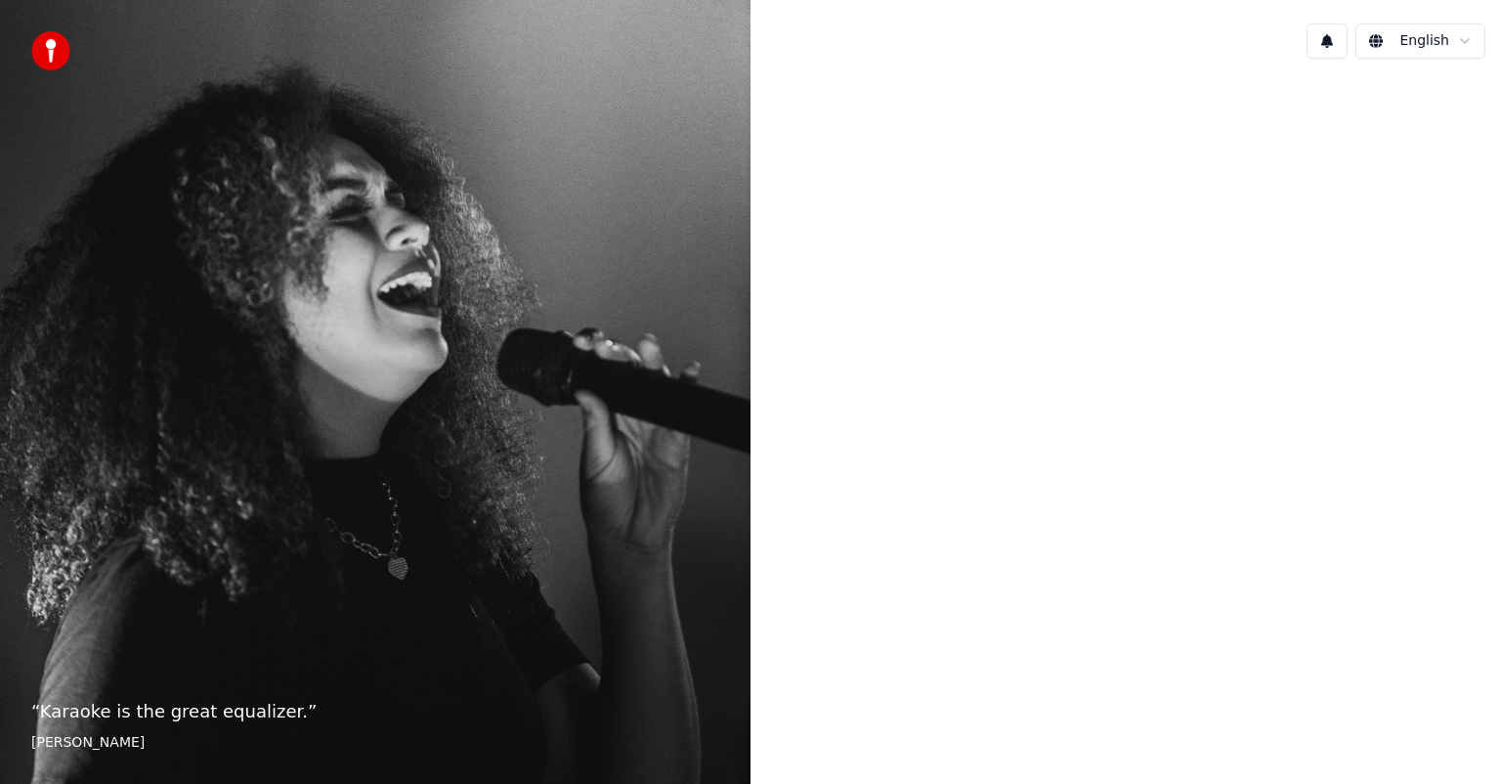
click at [1059, 540] on div at bounding box center [1125, 389] width 750 height 631
click at [1121, 536] on div at bounding box center [1125, 389] width 750 height 631
click at [937, 529] on div at bounding box center [1125, 389] width 750 height 631
drag, startPoint x: 872, startPoint y: 459, endPoint x: 883, endPoint y: 438, distance: 24.0
click at [883, 438] on div at bounding box center [1125, 389] width 750 height 631
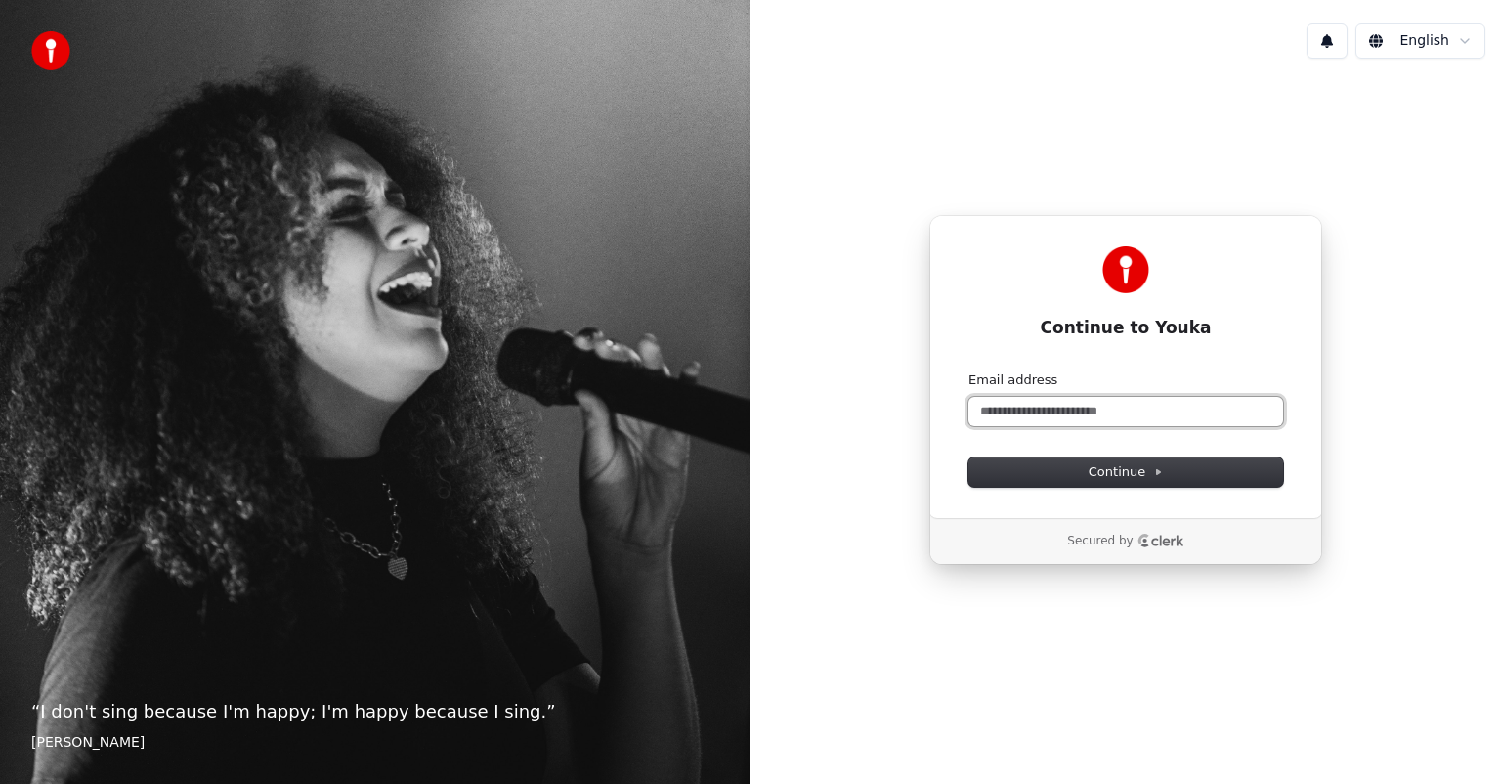
click at [1028, 405] on input "Email address" at bounding box center [1125, 411] width 315 height 29
click at [1053, 461] on button "Continue" at bounding box center [1125, 471] width 315 height 29
type input "**********"
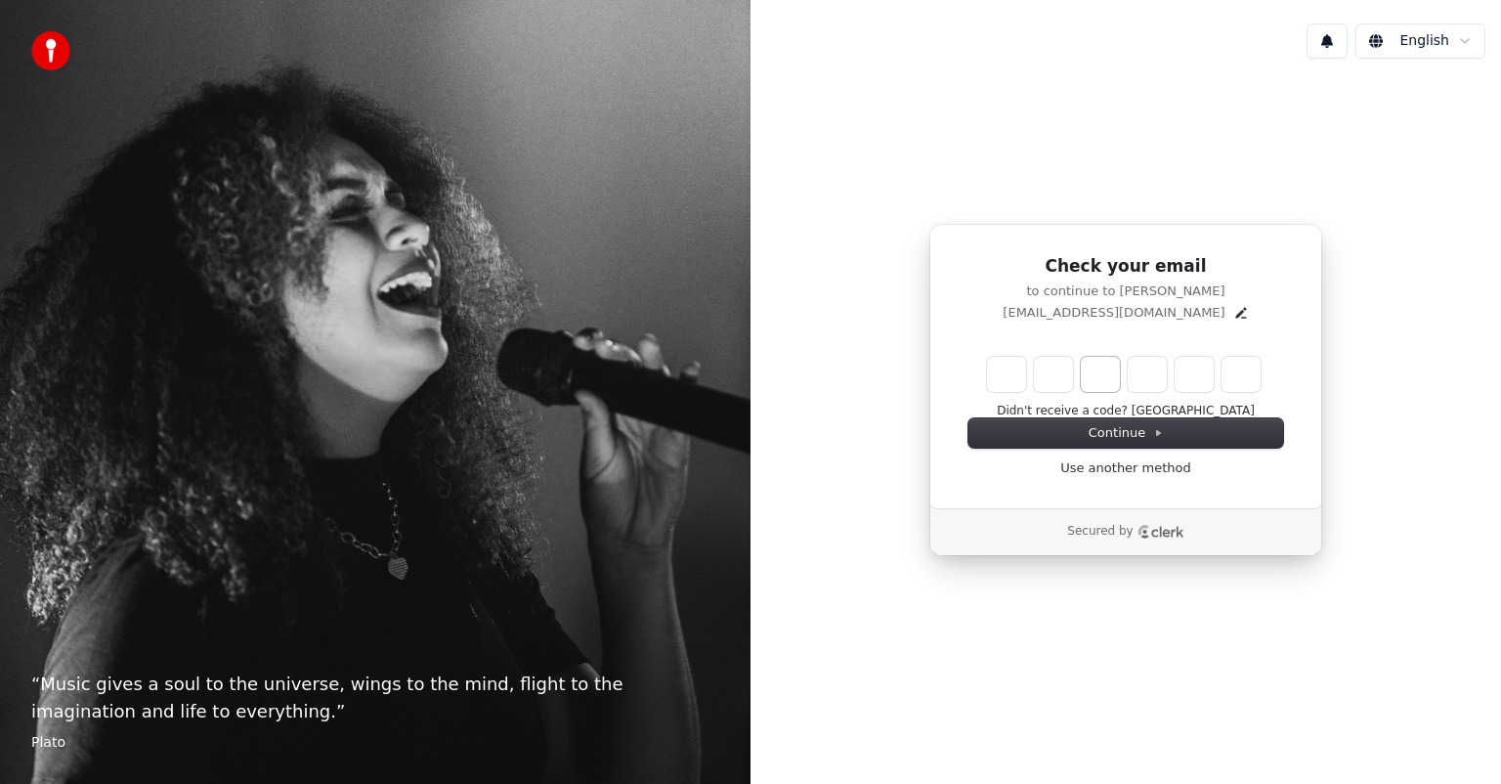
type input "*"
type input "**"
type input "*"
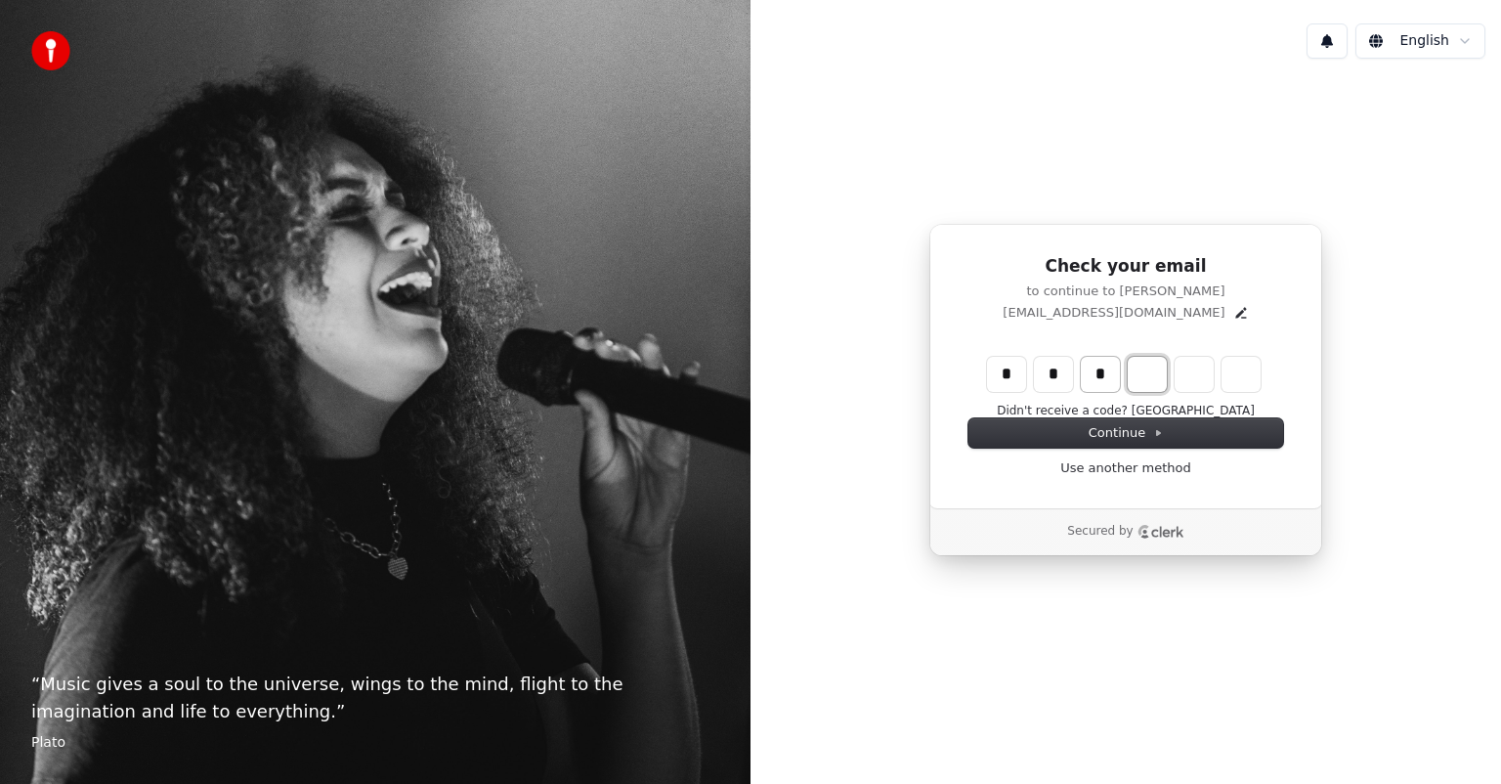
type input "***"
type input "*"
type input "****"
type input "*"
type input "******"
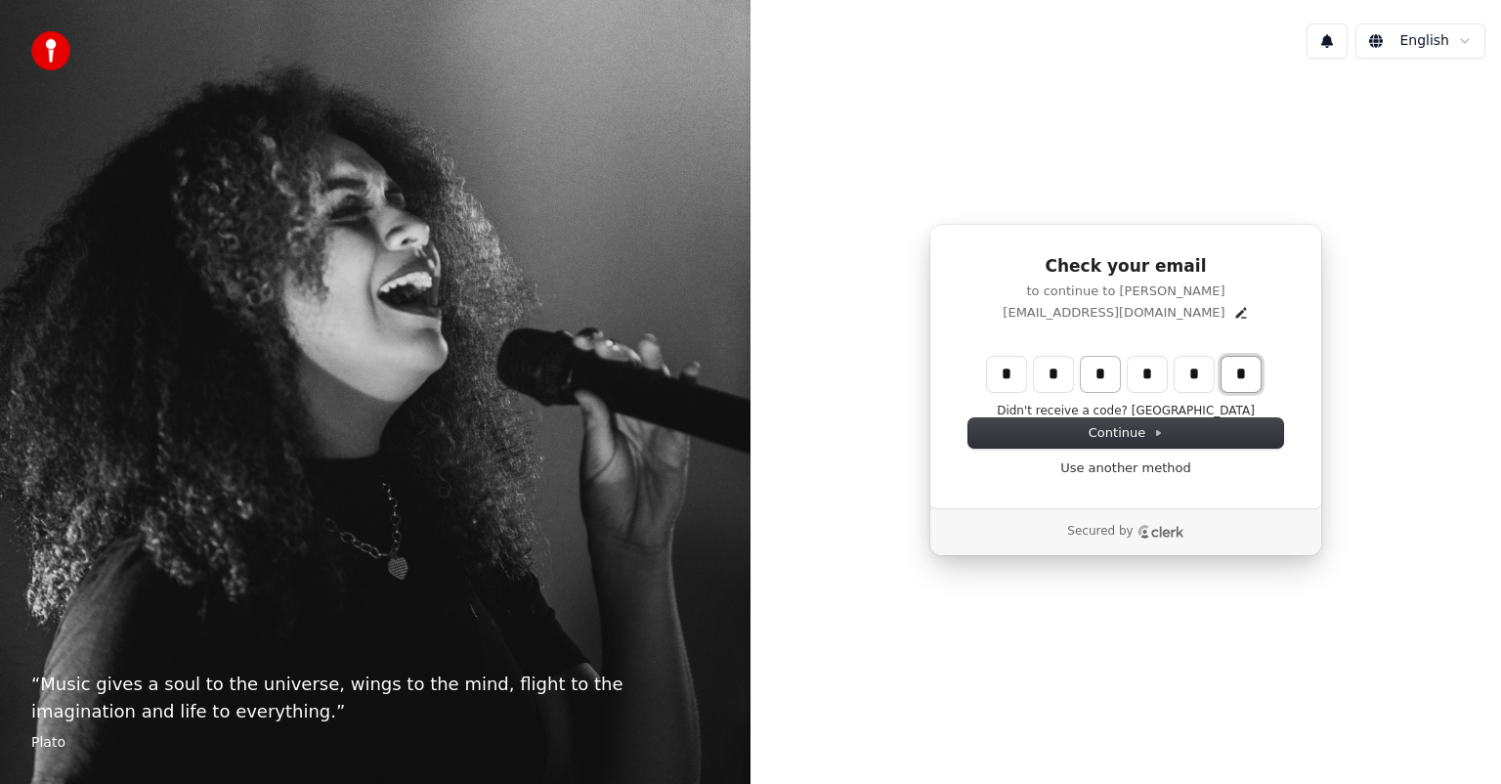
type input "*"
